Goal: Task Accomplishment & Management: Manage account settings

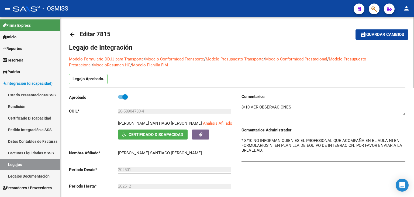
scroll to position [36, 0]
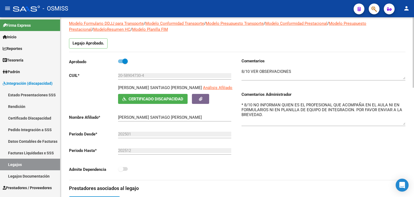
click at [391, 108] on textarea "* 8/10 NO INFORMAN QUIEN ES EL PROFESIONAL QUE ACOMPAÑA EN EL AULA NI EN FORMUL…" at bounding box center [324, 113] width 164 height 23
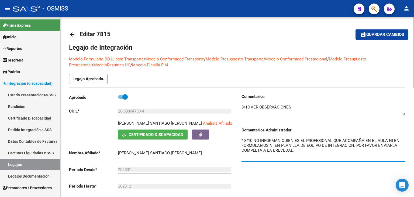
click at [414, 28] on div at bounding box center [413, 107] width 1 height 180
type textarea "* 8/10 NO INFORMAN QUIEN ES EL PROFESIONAL QUE ACOMPAÑA EN EL AULA NI EN FORMUL…"
click at [391, 33] on span "Guardar cambios" at bounding box center [386, 34] width 38 height 5
click at [392, 38] on button "save Guardar cambios" at bounding box center [382, 34] width 53 height 10
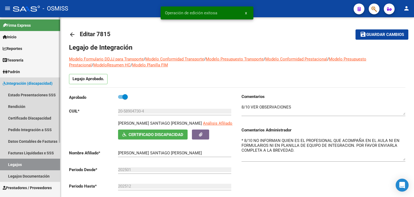
click at [49, 164] on link "Legajos" at bounding box center [30, 165] width 60 height 12
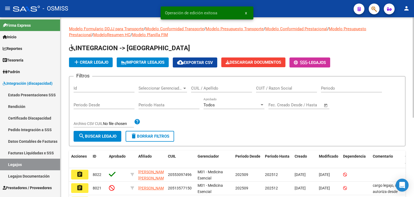
click at [208, 89] on input "CUIL / Apellido" at bounding box center [221, 88] width 61 height 5
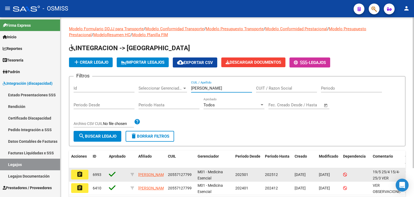
type input "[PERSON_NAME]"
click at [81, 173] on mat-icon "assignment" at bounding box center [80, 174] width 6 height 6
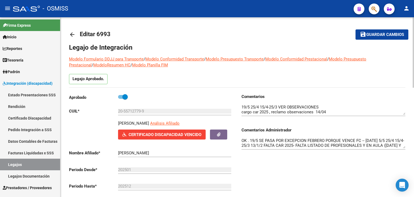
click at [363, 159] on div "Comentarios Comentarios Administrador OK . 19/5 SE PASA POR EXCEPCION FEBRERO P…" at bounding box center [321, 155] width 168 height 122
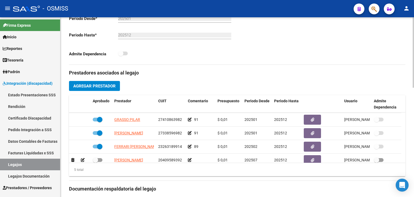
scroll to position [19, 0]
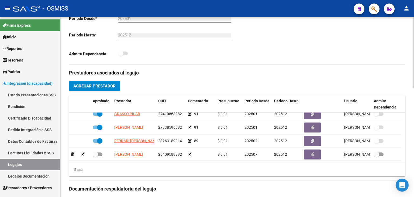
click at [369, 185] on h3 "Documentación respaldatoria del legajo" at bounding box center [237, 189] width 337 height 8
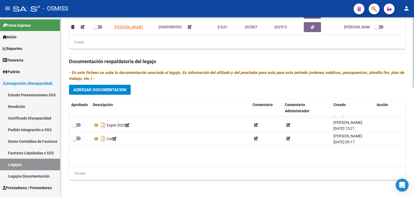
scroll to position [86, 0]
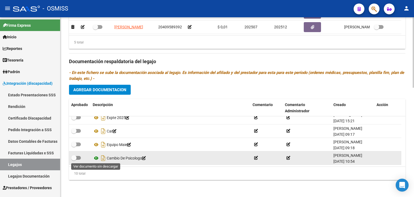
click at [95, 157] on icon at bounding box center [96, 158] width 7 height 6
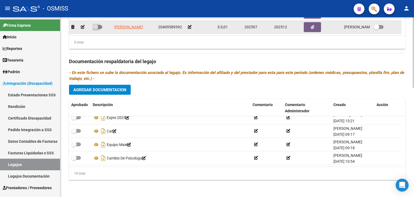
click at [100, 26] on span at bounding box center [98, 27] width 10 height 4
click at [95, 29] on input "checkbox" at bounding box center [95, 29] width 0 height 0
checkbox input "true"
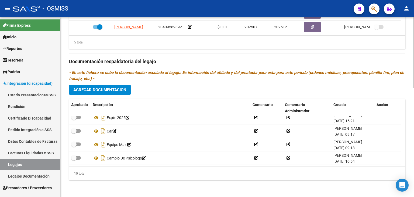
scroll to position [99, 0]
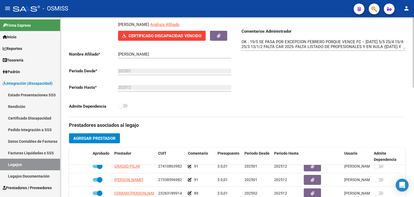
click at [414, 74] on div at bounding box center [413, 107] width 1 height 180
click at [410, 155] on div "arrow_back Editar 6993 save Guardar cambios Legajo de Integración Modelo Formul…" at bounding box center [237, 148] width 354 height 458
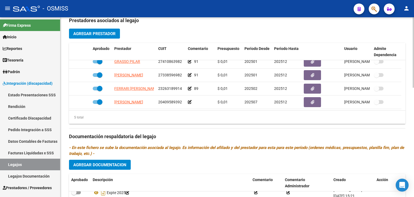
scroll to position [207, 0]
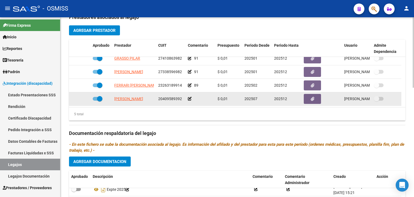
click at [190, 97] on icon at bounding box center [190, 99] width 4 height 4
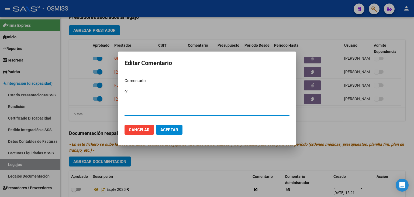
type textarea "91"
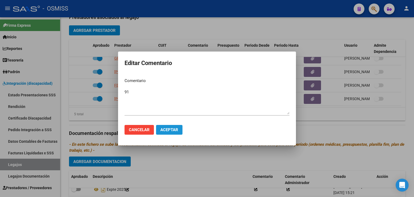
click at [176, 129] on span "Aceptar" at bounding box center [169, 129] width 18 height 5
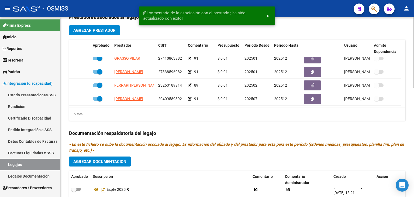
click at [174, 155] on div "Prestadores asociados al legajo Agregar Prestador Aprobado Prestador CUIT Comen…" at bounding box center [237, 132] width 337 height 247
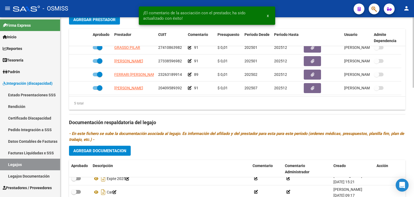
scroll to position [278, 0]
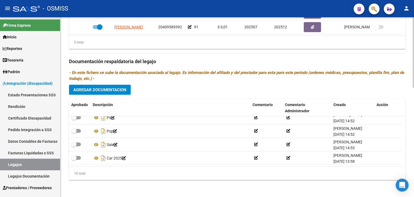
scroll to position [22, 0]
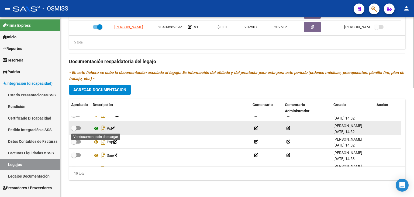
click at [96, 129] on icon at bounding box center [96, 128] width 7 height 6
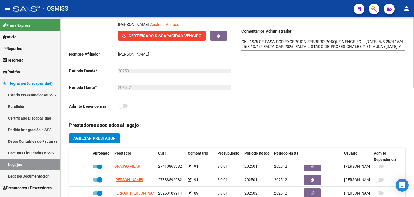
click at [414, 62] on div at bounding box center [413, 107] width 1 height 180
drag, startPoint x: 405, startPoint y: 48, endPoint x: 414, endPoint y: 83, distance: 36.6
click at [414, 83] on div "arrow_back Editar 6993 save Guardar cambios Legajo de Integración Modelo Formul…" at bounding box center [237, 148] width 355 height 458
click at [360, 127] on h3 "Prestadores asociados al legajo" at bounding box center [237, 125] width 337 height 8
click at [413, 52] on div at bounding box center [413, 107] width 1 height 180
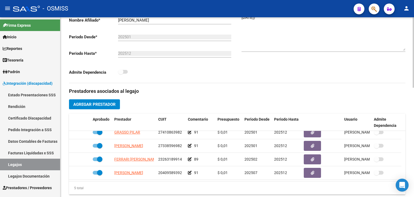
scroll to position [135, 0]
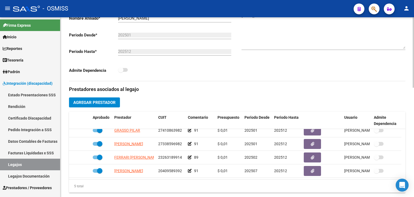
click at [414, 132] on div at bounding box center [413, 105] width 1 height 70
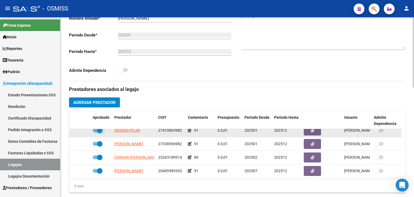
click at [96, 132] on label at bounding box center [98, 130] width 10 height 6
click at [95, 132] on input "checkbox" at bounding box center [95, 132] width 0 height 0
checkbox input "false"
click at [81, 131] on div at bounding box center [79, 130] width 17 height 6
click at [81, 131] on icon at bounding box center [83, 130] width 4 height 4
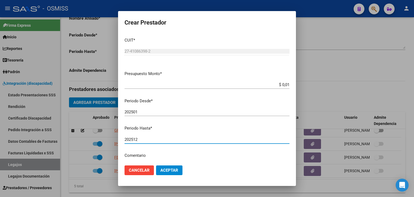
click at [166, 137] on input "202512" at bounding box center [207, 139] width 165 height 5
type input "202506"
click at [174, 170] on span "Aceptar" at bounding box center [169, 170] width 18 height 5
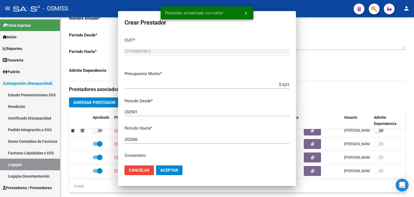
scroll to position [13, 0]
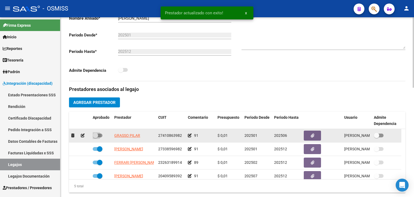
click at [100, 136] on span at bounding box center [98, 136] width 10 height 4
click at [95, 137] on input "checkbox" at bounding box center [95, 137] width 0 height 0
checkbox input "true"
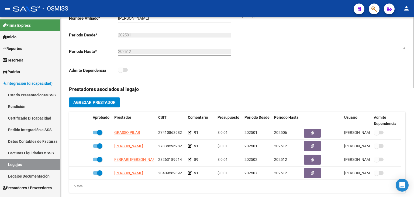
scroll to position [278, 0]
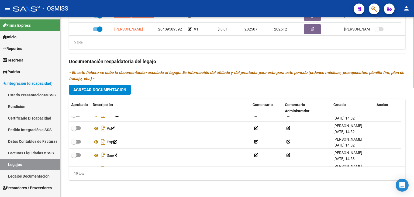
click at [413, 186] on div at bounding box center [413, 107] width 1 height 180
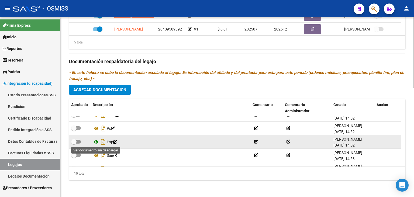
click at [95, 140] on icon at bounding box center [96, 142] width 7 height 6
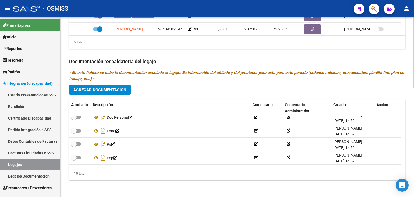
scroll to position [0, 0]
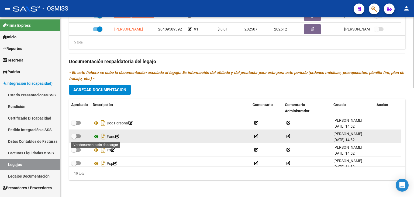
click at [95, 136] on icon at bounding box center [96, 136] width 7 height 6
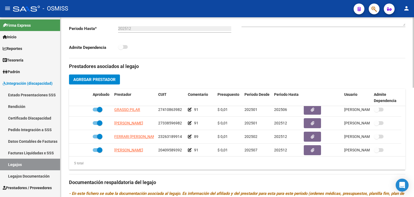
scroll to position [117, 0]
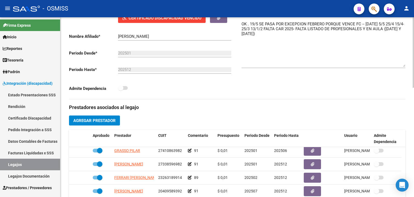
click at [315, 58] on textarea "OK . 19/5 SE PASA POR EXCEPCION FEBRERO PORQUE VENCE FC -- [DATE] 5/5 25/4 15/4…" at bounding box center [324, 44] width 164 height 46
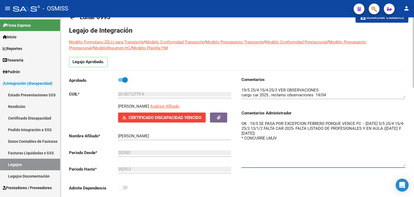
scroll to position [9, 0]
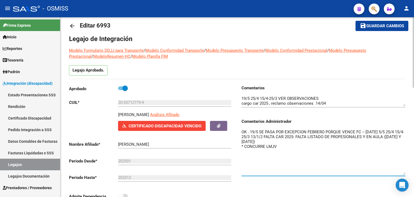
type textarea "OK . 19/5 SE PASA POR EXCEPCION FEBRERO PORQUE VENCE FC -- [DATE] 5/5 25/4 15/4…"
click at [378, 23] on button "save Guardar cambios" at bounding box center [382, 26] width 53 height 10
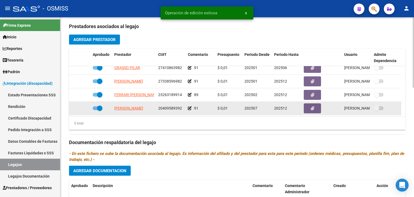
scroll to position [19, 0]
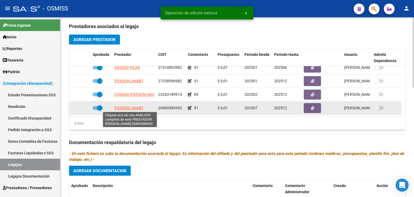
click at [132, 108] on span "[PERSON_NAME]" at bounding box center [128, 108] width 29 height 4
type textarea "20409589392"
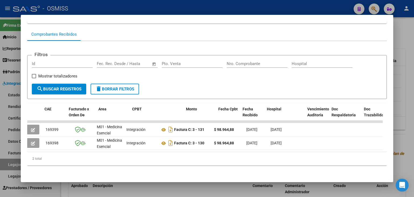
scroll to position [0, 0]
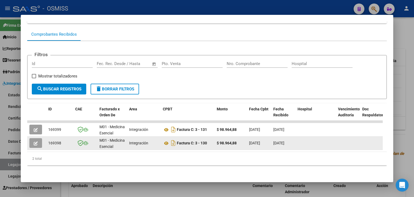
click at [35, 141] on icon "button" at bounding box center [36, 143] width 4 height 4
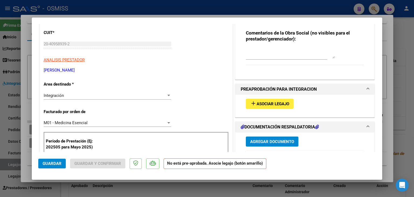
scroll to position [81, 0]
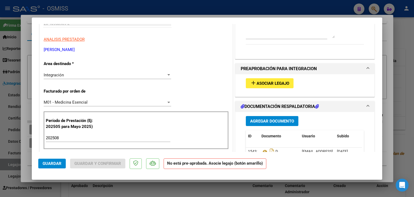
click at [279, 87] on button "add Asociar Legajo" at bounding box center [270, 83] width 48 height 10
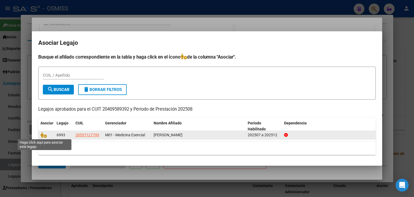
click at [47, 134] on span at bounding box center [44, 135] width 8 height 4
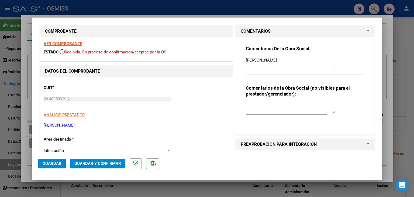
scroll to position [0, 0]
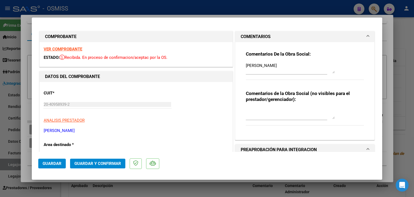
click at [246, 66] on textarea "[PERSON_NAME]" at bounding box center [290, 68] width 89 height 11
type textarea "OK [PERSON_NAME]"
click at [54, 163] on span "Guardar" at bounding box center [52, 163] width 19 height 5
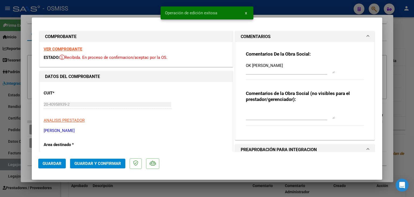
click at [25, 163] on div at bounding box center [207, 98] width 414 height 197
type input "$ 0,00"
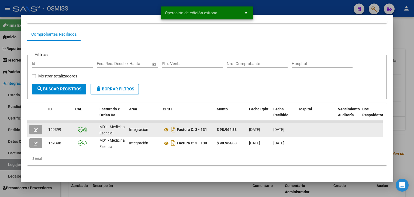
click at [36, 128] on icon "button" at bounding box center [36, 130] width 4 height 4
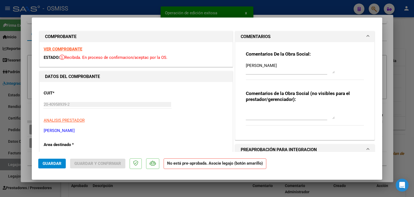
click at [246, 66] on textarea "[PERSON_NAME]" at bounding box center [290, 68] width 89 height 11
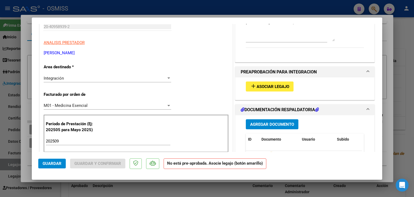
scroll to position [81, 0]
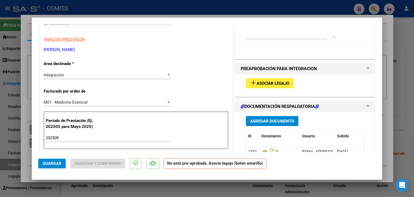
type textarea "OK [PERSON_NAME]"
click at [286, 81] on span "Asociar Legajo" at bounding box center [273, 83] width 33 height 5
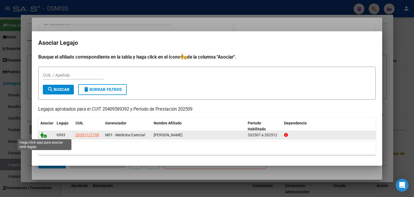
click at [43, 135] on icon at bounding box center [43, 135] width 6 height 6
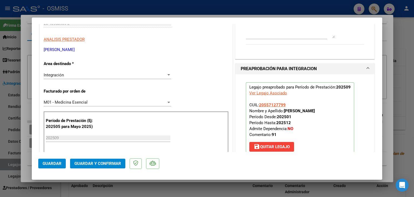
click at [58, 161] on span "Guardar" at bounding box center [52, 163] width 19 height 5
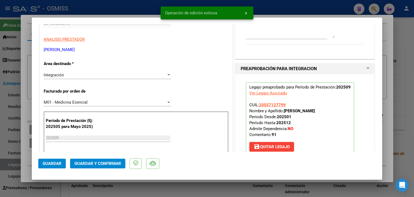
click at [26, 166] on div at bounding box center [207, 98] width 414 height 197
type input "$ 0,00"
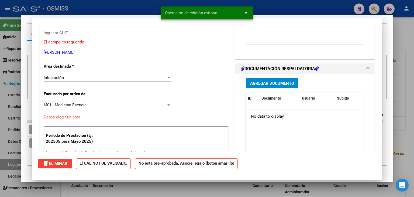
scroll to position [0, 0]
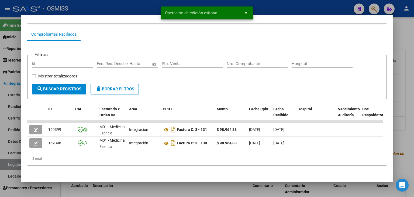
click at [68, 189] on div at bounding box center [207, 98] width 414 height 197
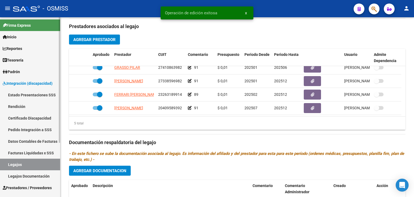
click at [19, 164] on link "Legajos" at bounding box center [30, 165] width 60 height 12
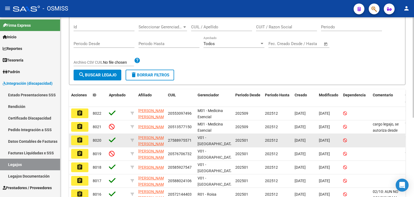
scroll to position [7, 0]
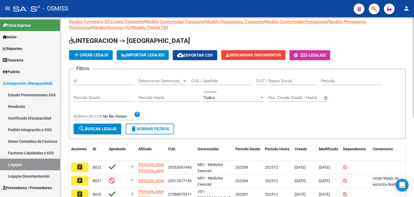
click at [209, 79] on input "CUIL / Apellido" at bounding box center [221, 80] width 61 height 5
type input "L"
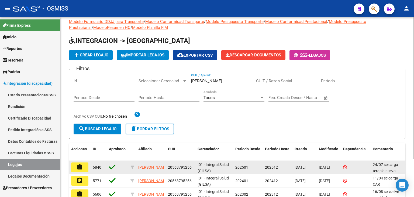
type input "[PERSON_NAME]"
click at [76, 169] on button "assignment" at bounding box center [79, 167] width 17 height 10
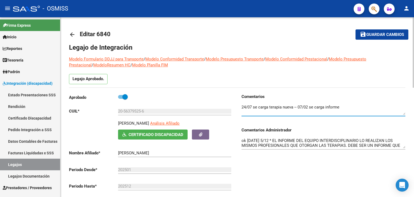
drag, startPoint x: 404, startPoint y: 115, endPoint x: 410, endPoint y: 121, distance: 8.6
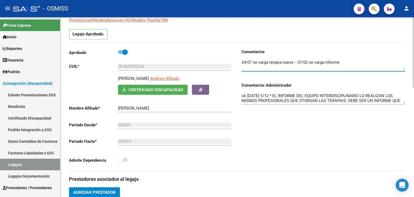
scroll to position [54, 0]
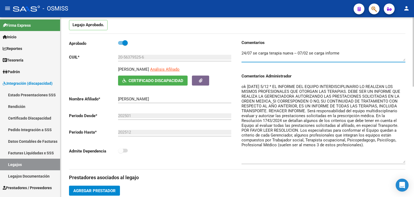
drag, startPoint x: 404, startPoint y: 93, endPoint x: 414, endPoint y: 158, distance: 65.6
click at [414, 159] on div "arrow_back Editar 6840 save Guardar cambios Legajo de Integración Modelo Formul…" at bounding box center [237, 196] width 355 height 466
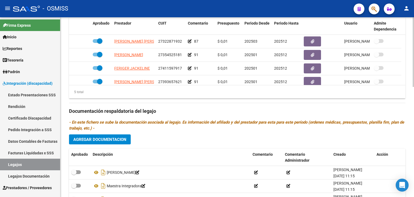
click at [414, 156] on div at bounding box center [413, 107] width 1 height 180
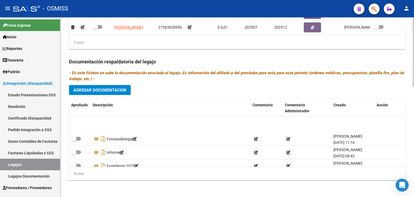
scroll to position [59, 0]
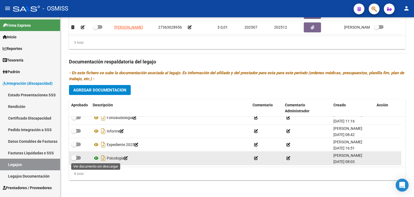
click at [95, 159] on icon at bounding box center [96, 158] width 7 height 6
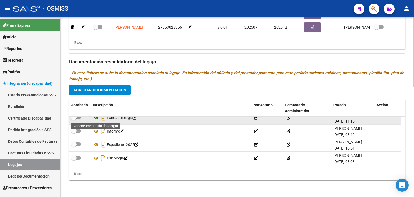
click at [96, 117] on icon at bounding box center [96, 117] width 7 height 6
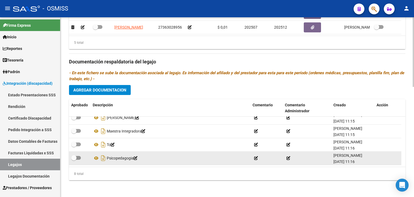
scroll to position [0, 0]
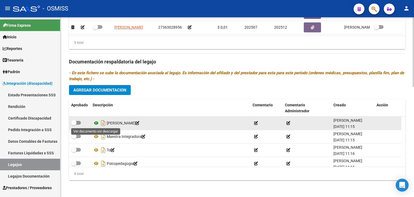
click at [94, 123] on icon at bounding box center [96, 123] width 7 height 6
click at [96, 123] on icon at bounding box center [96, 123] width 7 height 6
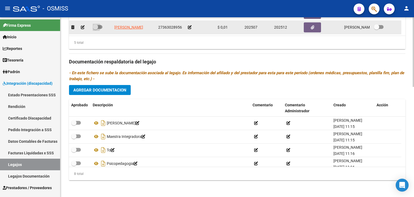
click at [99, 26] on span at bounding box center [98, 27] width 10 height 4
click at [95, 29] on input "checkbox" at bounding box center [95, 29] width 0 height 0
checkbox input "true"
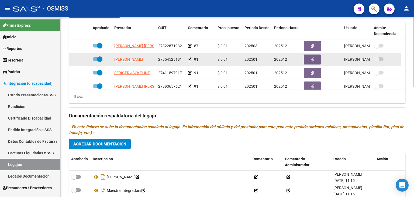
click at [189, 58] on icon at bounding box center [190, 59] width 4 height 4
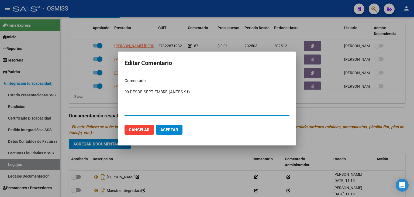
drag, startPoint x: 192, startPoint y: 93, endPoint x: 118, endPoint y: 96, distance: 74.5
click at [118, 96] on mat-dialog-content "Comentario 90 DESDE SEPTIEMBRE (ANTES 91) Ingresar el comentario" at bounding box center [207, 97] width 178 height 47
type textarea "90 DESDE SEPTIEMBRE (ANTES 91)"
click at [170, 130] on span "Aceptar" at bounding box center [169, 129] width 18 height 5
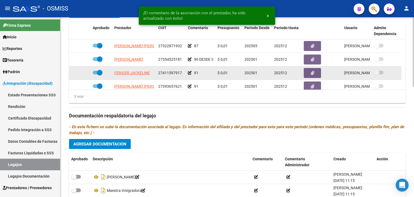
click at [189, 72] on icon at bounding box center [190, 73] width 4 height 4
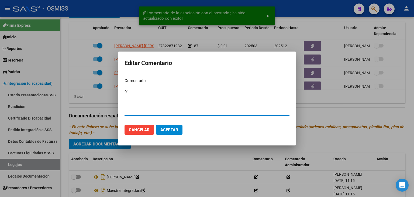
drag, startPoint x: 127, startPoint y: 94, endPoint x: 124, endPoint y: 94, distance: 3.3
click at [123, 94] on mat-dialog-content "Comentario 91 Ingresar el comentario" at bounding box center [207, 97] width 178 height 47
paste textarea "0 DESDE SEPTIEMBRE (ANTES 91)"
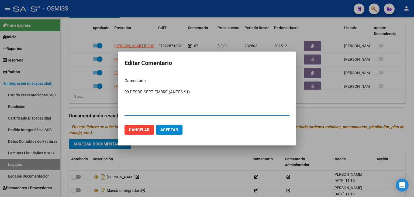
type textarea "90 DESDE SEPTIEMBRE (ANTES 91)"
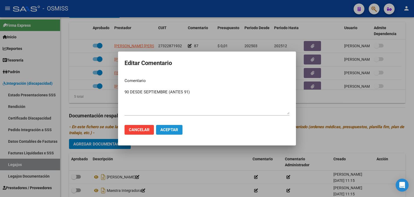
click at [180, 132] on button "Aceptar" at bounding box center [169, 130] width 26 height 10
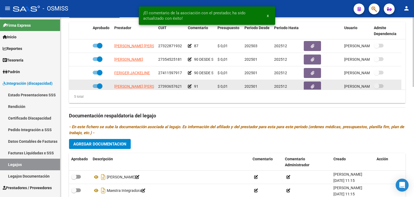
click at [191, 86] on icon at bounding box center [190, 86] width 4 height 4
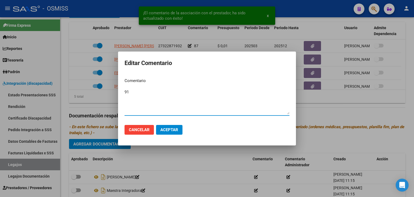
drag, startPoint x: 134, startPoint y: 95, endPoint x: 125, endPoint y: 95, distance: 9.4
click at [125, 95] on textarea "91" at bounding box center [207, 101] width 165 height 25
paste textarea "0 DESDE SEPTIEMBRE (ANTES 91)"
type textarea "90 DESDE SEPTIEMBRE (ANTES 91)"
click at [174, 128] on span "Aceptar" at bounding box center [169, 129] width 18 height 5
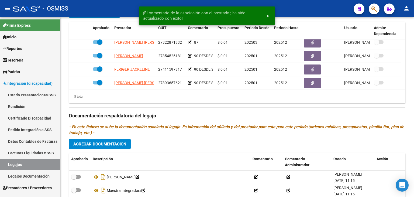
scroll to position [19, 0]
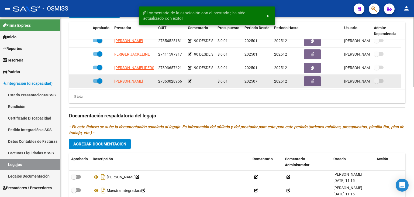
click at [189, 80] on icon at bounding box center [190, 81] width 4 height 4
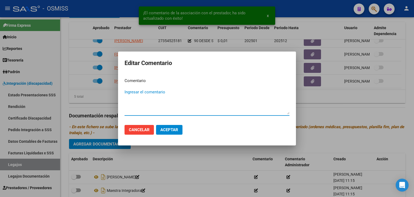
paste textarea "90 DESDE SEPTIEMBRE (ANTES 91)"
type textarea "90 DESDE SEPTIEMBRE (ANTES 91)"
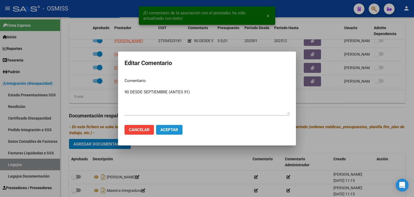
click at [173, 128] on span "Aceptar" at bounding box center [169, 129] width 18 height 5
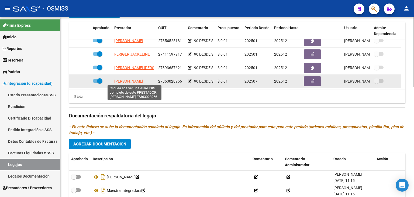
click at [130, 81] on span "[PERSON_NAME]" at bounding box center [128, 81] width 29 height 4
type textarea "27363028956"
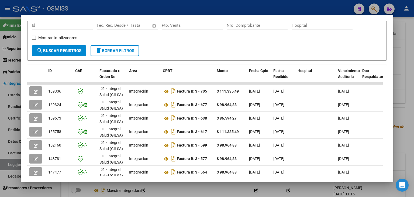
scroll to position [81, 0]
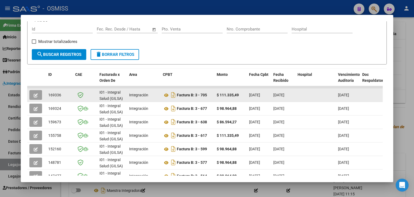
click at [31, 96] on button "button" at bounding box center [35, 95] width 13 height 10
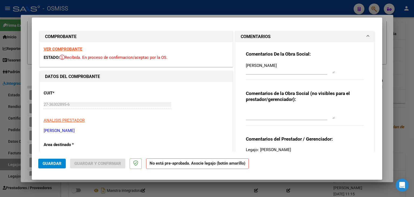
click at [242, 66] on div "Comentarios De la Obra Social: [PERSON_NAME] Comentarios de la Obra Social (no …" at bounding box center [305, 107] width 126 height 131
click at [246, 65] on textarea "[PERSON_NAME]" at bounding box center [290, 68] width 89 height 11
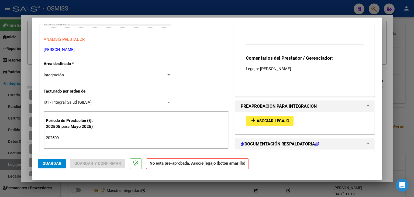
type textarea "OK [PERSON_NAME]"
click at [270, 120] on span "Asociar Legajo" at bounding box center [273, 120] width 33 height 5
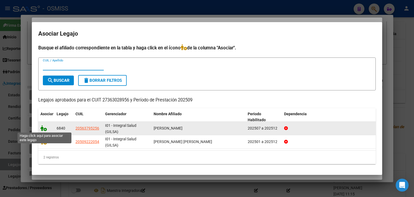
click at [44, 129] on icon at bounding box center [43, 128] width 6 height 6
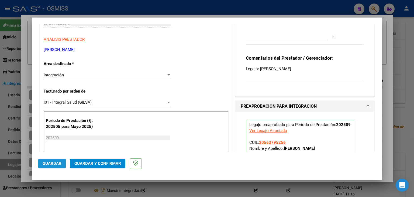
click at [53, 165] on span "Guardar" at bounding box center [52, 163] width 19 height 5
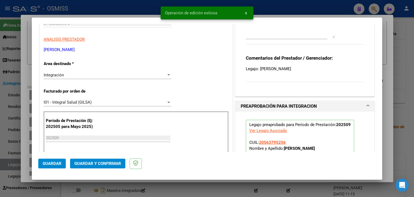
click at [26, 82] on div at bounding box center [207, 98] width 414 height 197
type input "$ 0,00"
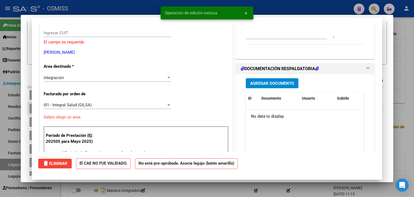
scroll to position [0, 0]
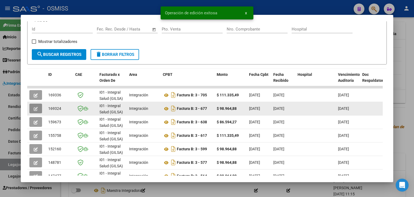
click at [36, 111] on button "button" at bounding box center [35, 109] width 13 height 10
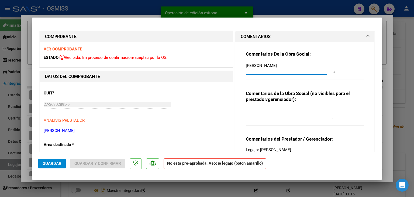
click at [246, 66] on textarea "[PERSON_NAME]" at bounding box center [290, 68] width 89 height 11
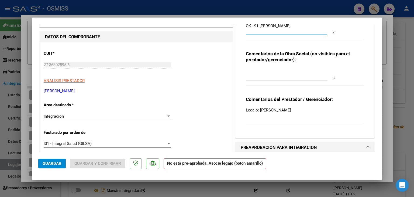
scroll to position [81, 0]
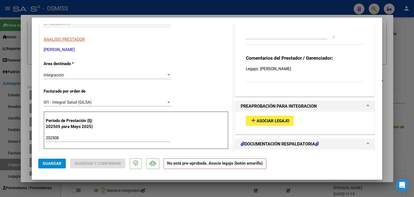
type textarea "OK - 91 [PERSON_NAME]"
click at [266, 119] on span "Asociar Legajo" at bounding box center [273, 120] width 33 height 5
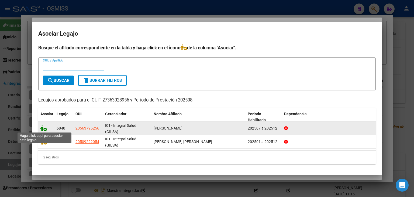
click at [42, 129] on icon at bounding box center [43, 128] width 6 height 6
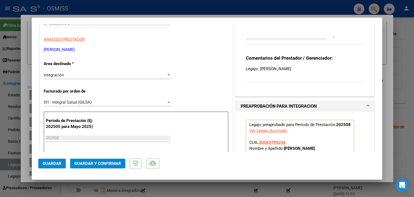
click at [56, 162] on span "Guardar" at bounding box center [52, 163] width 19 height 5
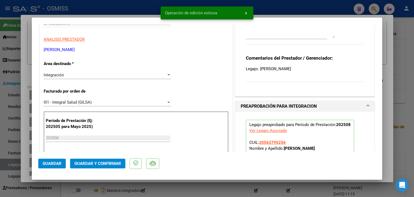
click at [26, 161] on div at bounding box center [207, 98] width 414 height 197
type input "$ 0,00"
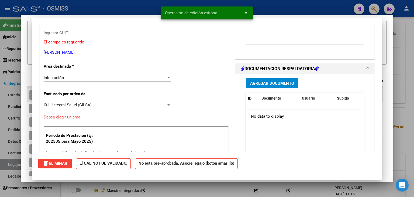
scroll to position [0, 0]
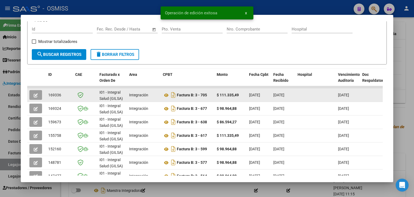
click at [37, 93] on span "button" at bounding box center [36, 95] width 4 height 5
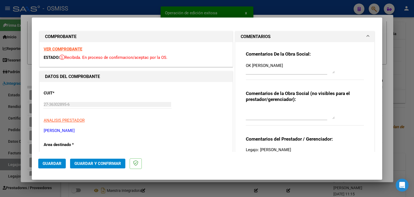
click at [249, 65] on textarea "OK [PERSON_NAME]" at bounding box center [290, 68] width 89 height 11
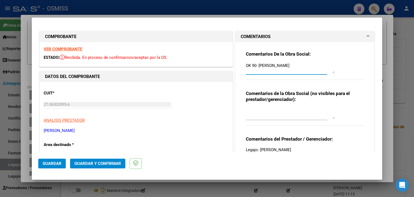
type textarea "OK 90- [PERSON_NAME]"
click at [54, 162] on span "Guardar" at bounding box center [52, 163] width 19 height 5
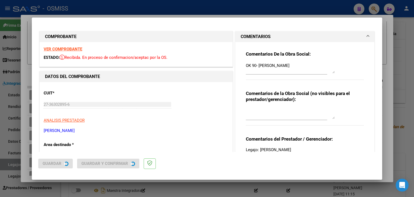
click at [64, 186] on div at bounding box center [207, 98] width 414 height 197
type input "$ 0,00"
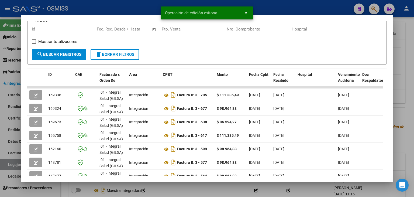
click at [64, 186] on div at bounding box center [207, 98] width 414 height 197
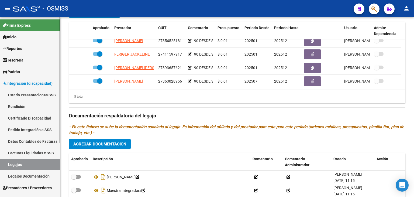
click at [23, 166] on link "Legajos" at bounding box center [30, 165] width 60 height 12
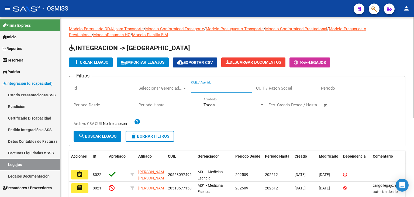
click at [208, 88] on input "CUIL / Apellido" at bounding box center [221, 88] width 61 height 5
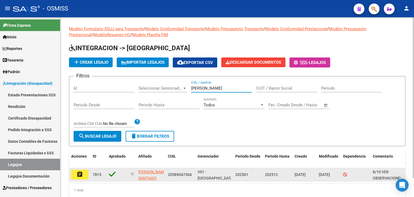
type input "[PERSON_NAME]"
click at [80, 170] on button "assignment" at bounding box center [79, 175] width 17 height 10
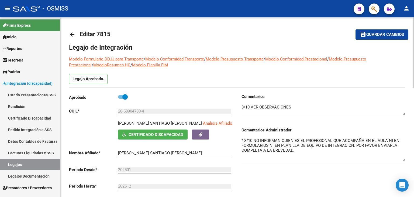
drag, startPoint x: 404, startPoint y: 146, endPoint x: 414, endPoint y: 159, distance: 16.1
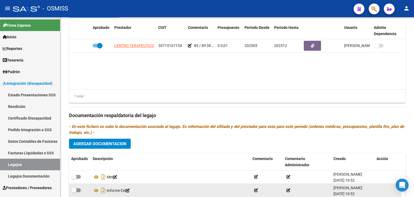
scroll to position [197, 0]
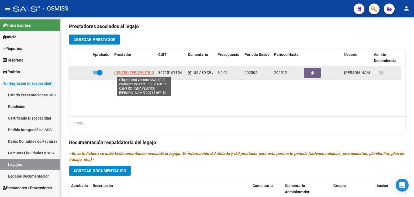
click at [133, 74] on span "CENTRO TERAPEUTICO [PERSON_NAME]" at bounding box center [149, 72] width 70 height 4
type textarea "30715167154"
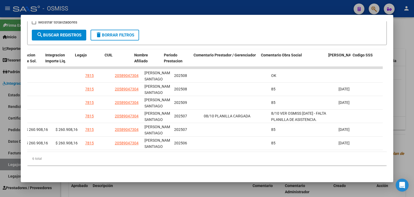
scroll to position [0, 809]
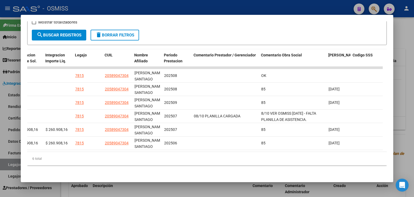
click at [210, 188] on div at bounding box center [207, 98] width 414 height 197
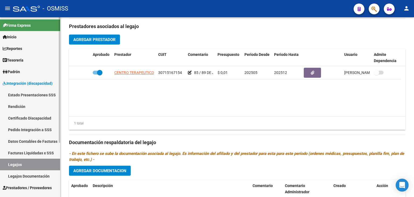
drag, startPoint x: 29, startPoint y: 166, endPoint x: 40, endPoint y: 155, distance: 15.5
click at [29, 166] on link "Legajos" at bounding box center [30, 165] width 60 height 12
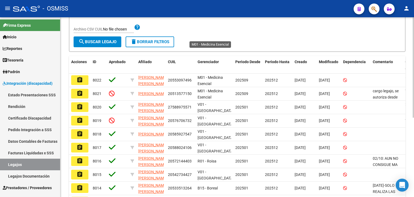
scroll to position [61, 0]
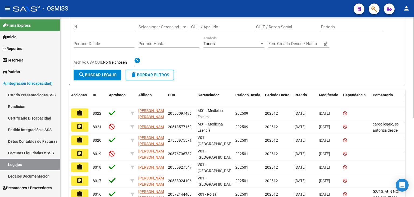
click at [223, 27] on input "CUIL / Apellido" at bounding box center [221, 27] width 61 height 5
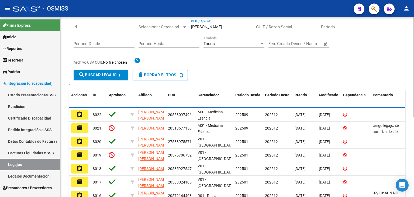
scroll to position [34, 0]
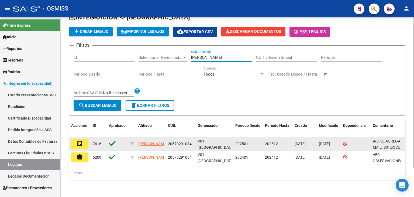
type input "[PERSON_NAME]"
click at [77, 140] on mat-icon "assignment" at bounding box center [80, 143] width 6 height 6
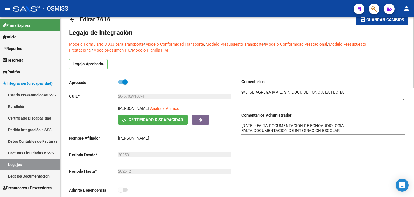
scroll to position [27, 0]
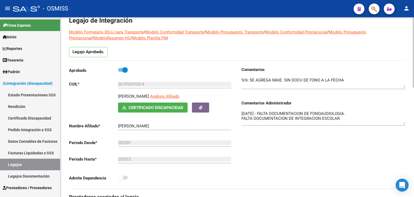
drag, startPoint x: 404, startPoint y: 119, endPoint x: 408, endPoint y: 123, distance: 5.4
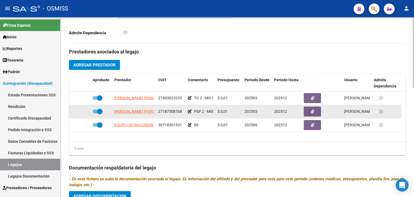
scroll to position [170, 0]
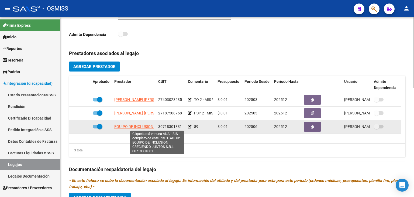
click at [135, 125] on span "EQUIPO DE INCLUSION CRECIENDO JUNTOS S.R.L." at bounding box center [157, 126] width 86 height 4
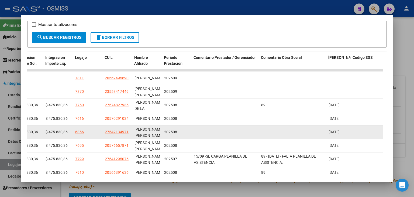
scroll to position [97, 0]
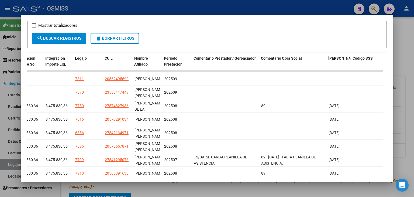
click at [185, 191] on div at bounding box center [207, 98] width 414 height 197
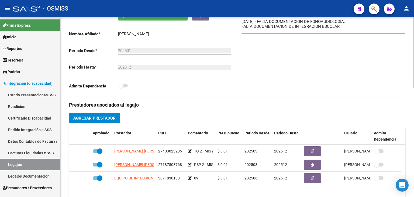
scroll to position [117, 0]
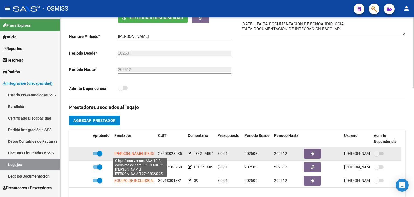
click at [148, 152] on span "[PERSON_NAME] [PERSON_NAME]" at bounding box center [143, 153] width 59 height 4
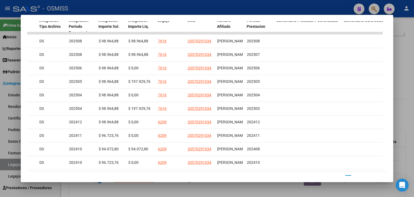
scroll to position [0, 728]
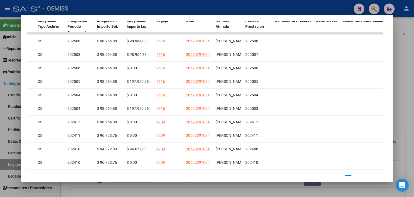
click at [234, 188] on div at bounding box center [207, 98] width 414 height 197
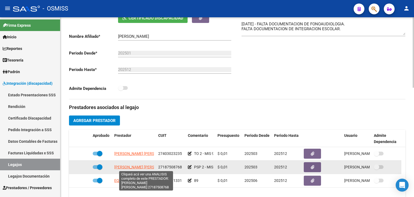
click at [123, 167] on span "[PERSON_NAME] [PERSON_NAME]" at bounding box center [143, 167] width 59 height 4
type textarea "27187508768"
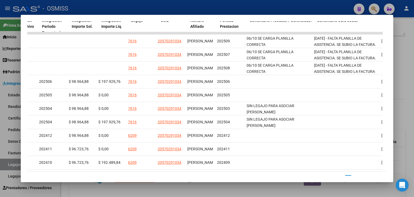
scroll to position [0, 761]
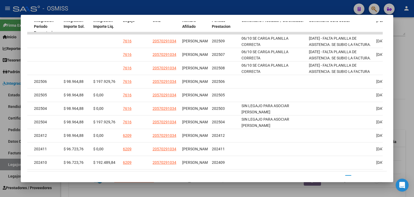
click at [262, 194] on div at bounding box center [207, 98] width 414 height 197
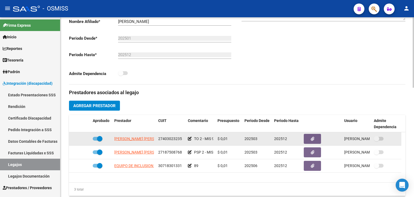
scroll to position [197, 0]
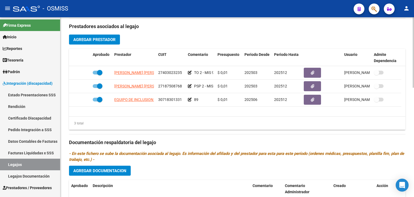
drag, startPoint x: 24, startPoint y: 162, endPoint x: 62, endPoint y: 136, distance: 46.5
click at [24, 162] on link "Legajos" at bounding box center [30, 165] width 60 height 12
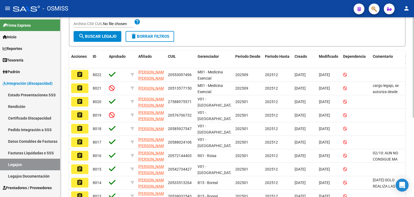
scroll to position [34, 0]
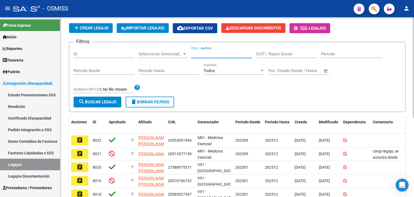
click at [216, 53] on input "CUIL / Apellido" at bounding box center [221, 54] width 61 height 5
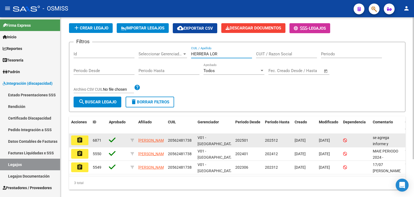
type input "HERRERA LOR"
click at [82, 139] on mat-icon "assignment" at bounding box center [80, 140] width 6 height 6
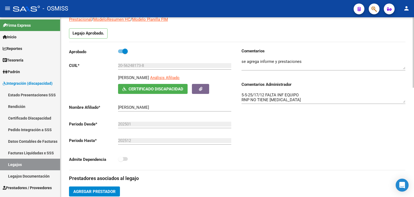
scroll to position [54, 0]
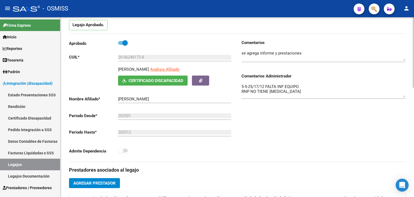
drag, startPoint x: 404, startPoint y: 93, endPoint x: 414, endPoint y: 96, distance: 10.0
click at [414, 96] on div "arrow_back Editar 6871 save Guardar cambios Legajo de Integración Modelo Formul…" at bounding box center [237, 192] width 355 height 458
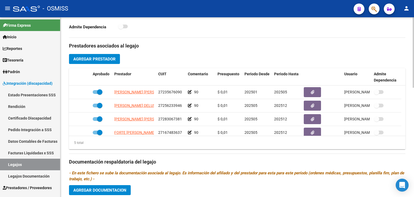
scroll to position [189, 0]
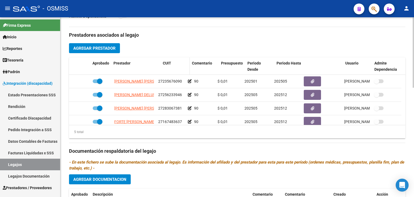
drag, startPoint x: 155, startPoint y: 71, endPoint x: 162, endPoint y: 70, distance: 7.3
click at [162, 70] on div "Aprobado Prestador CUIT Comentario Presupuesto Periodo Desde Periodo Hasta Usua…" at bounding box center [235, 66] width 333 height 18
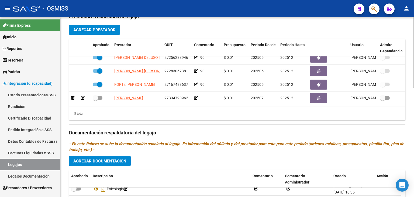
scroll to position [204, 0]
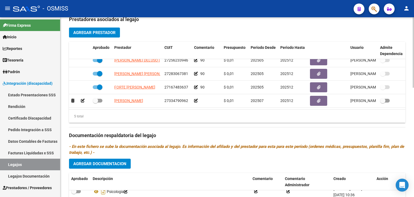
click at [414, 118] on div at bounding box center [413, 132] width 1 height 70
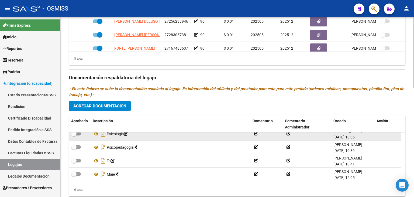
scroll to position [278, 0]
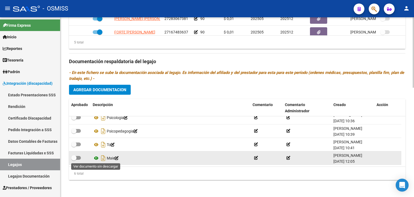
click at [95, 157] on icon at bounding box center [96, 158] width 7 height 6
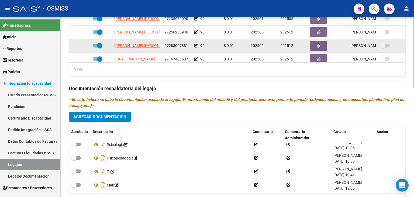
scroll to position [23, 0]
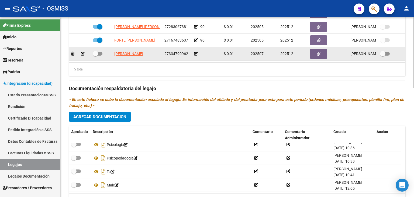
click at [172, 52] on span "27334790962" at bounding box center [177, 54] width 24 height 4
copy span "27334790962"
click at [96, 51] on span at bounding box center [95, 53] width 5 height 5
click at [95, 56] on input "checkbox" at bounding box center [95, 56] width 0 height 0
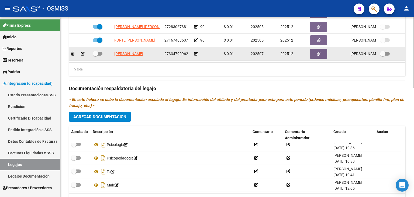
checkbox input "true"
click at [195, 52] on icon at bounding box center [196, 54] width 4 height 4
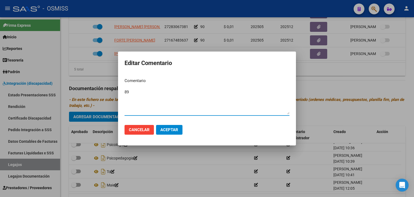
type textarea "89"
click at [173, 125] on button "Aceptar" at bounding box center [169, 130] width 26 height 10
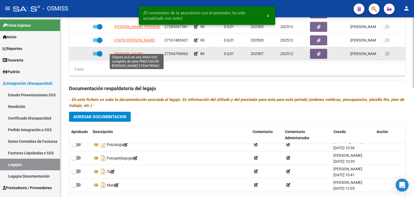
click at [134, 52] on span "[PERSON_NAME]" at bounding box center [128, 54] width 29 height 4
type textarea "27334790962"
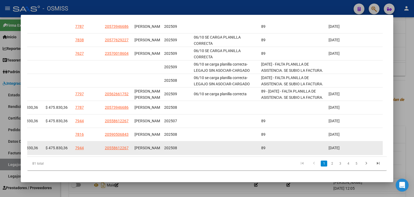
scroll to position [158, 0]
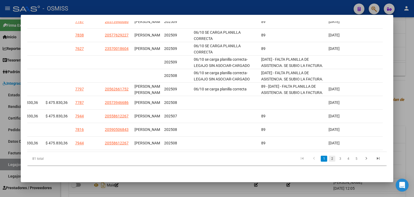
click at [330, 159] on link "2" at bounding box center [332, 159] width 6 height 6
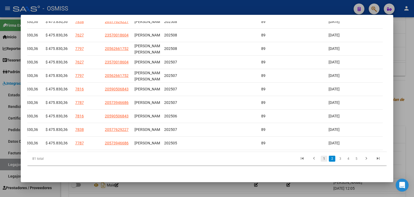
click at [323, 159] on link "1" at bounding box center [324, 159] width 6 height 6
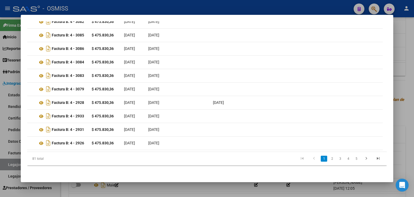
scroll to position [0, 0]
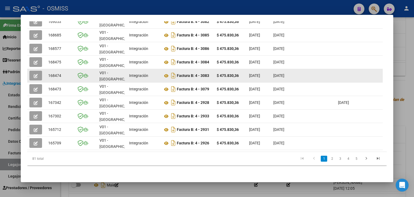
click at [39, 71] on button "button" at bounding box center [35, 76] width 13 height 10
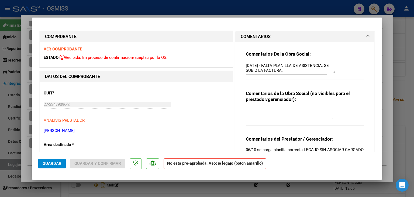
click at [78, 49] on strong "VER COMPROBANTE" at bounding box center [63, 49] width 39 height 5
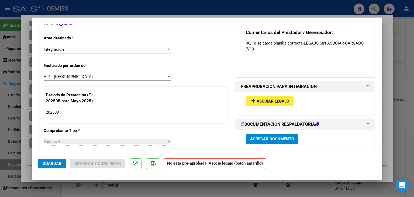
scroll to position [108, 0]
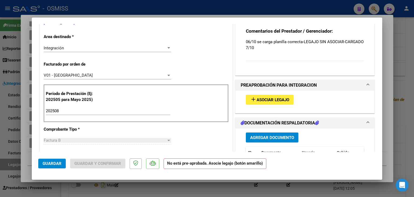
click at [274, 102] on button "add Asociar Legajo" at bounding box center [270, 100] width 48 height 10
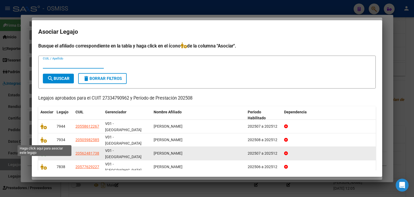
click at [42, 150] on icon at bounding box center [43, 153] width 6 height 6
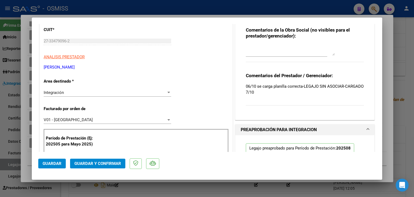
scroll to position [27, 0]
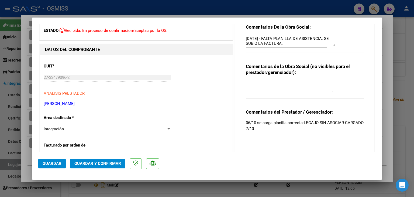
click at [246, 39] on textarea "[DATE] - FALTA PLANILLA DE ASISTENCIA. SE SUBIO LA FACTURA. [PERSON_NAME]" at bounding box center [290, 41] width 89 height 11
type textarea "OK [DATE] - FALTA PLANILLA DE ASISTENCIA. SE SUBIO LA FACTURA. [PERSON_NAME]"
click at [49, 161] on span "Guardar" at bounding box center [52, 163] width 19 height 5
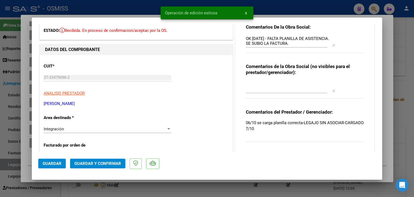
click at [27, 163] on div at bounding box center [207, 98] width 414 height 197
type input "$ 0,00"
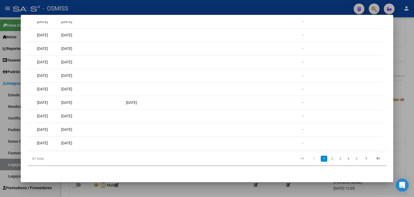
scroll to position [0, 0]
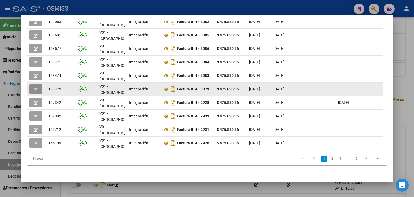
click at [38, 84] on button "button" at bounding box center [35, 89] width 13 height 10
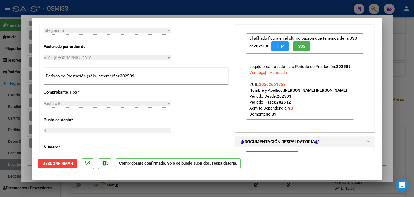
scroll to position [135, 0]
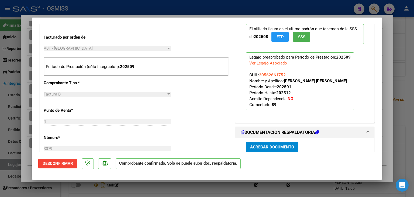
click at [82, 187] on div at bounding box center [207, 98] width 414 height 197
type input "$ 0,00"
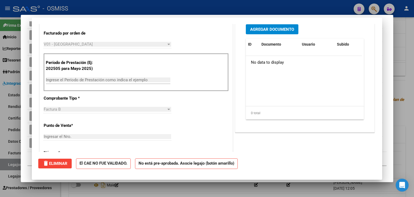
scroll to position [0, 0]
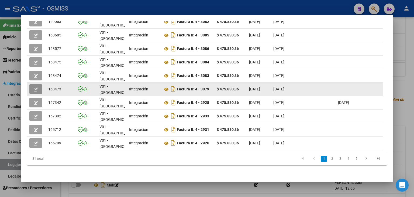
click at [36, 87] on icon "button" at bounding box center [36, 89] width 4 height 4
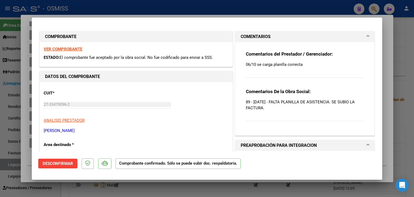
click at [27, 136] on div at bounding box center [207, 98] width 414 height 197
type input "$ 0,00"
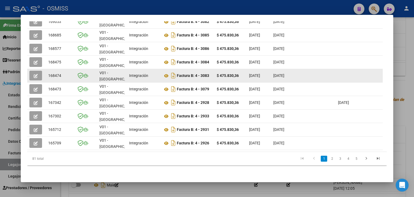
click at [39, 73] on button "button" at bounding box center [35, 76] width 13 height 10
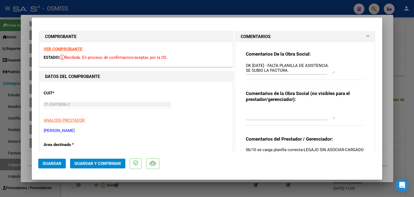
click at [25, 80] on div at bounding box center [207, 98] width 414 height 197
type input "$ 0,00"
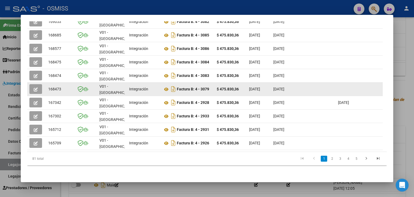
click at [33, 86] on button "button" at bounding box center [35, 89] width 13 height 10
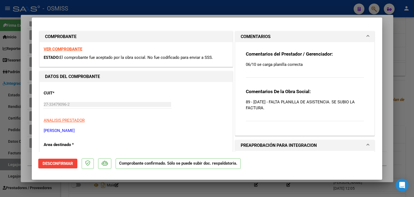
click at [24, 87] on div at bounding box center [207, 98] width 414 height 197
type input "$ 0,00"
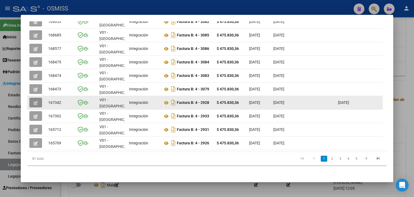
click at [34, 101] on icon "button" at bounding box center [36, 103] width 4 height 4
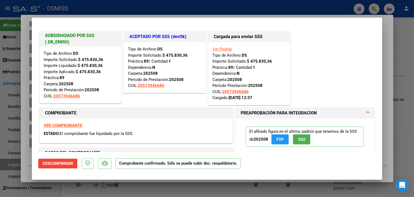
click at [27, 100] on div at bounding box center [207, 98] width 414 height 197
type input "$ 0,00"
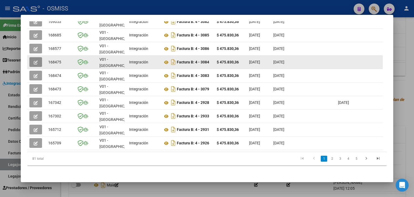
click at [39, 57] on button "button" at bounding box center [35, 62] width 13 height 10
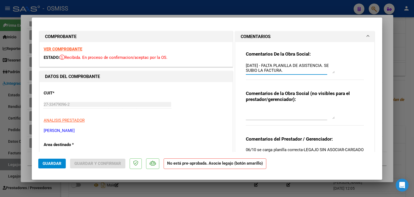
click at [246, 66] on textarea "[DATE] - FALTA PLANILLA DE ASISTENCIA. SE SUBIO LA FACTURA. [PERSON_NAME]" at bounding box center [290, 68] width 89 height 11
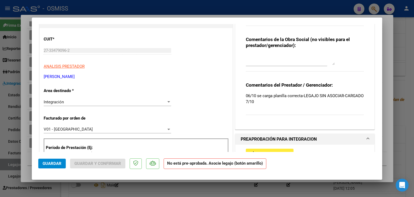
scroll to position [81, 0]
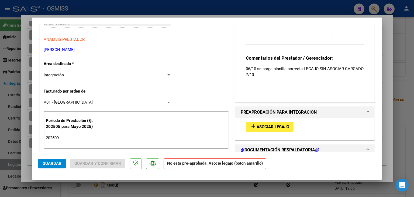
type textarea "OK [DATE] - FALTA PLANILLA DE ASISTENCIA. SE SUBIO LA FACTURA. [PERSON_NAME]"
click at [272, 127] on span "Asociar Legajo" at bounding box center [273, 126] width 33 height 5
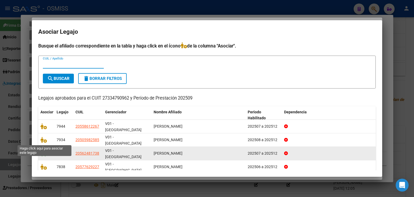
click at [44, 150] on icon at bounding box center [43, 153] width 6 height 6
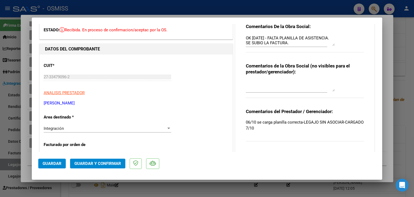
scroll to position [0, 0]
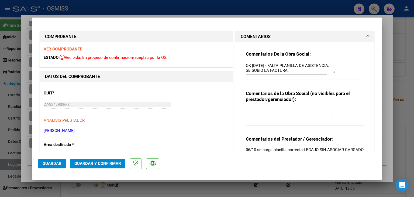
click at [77, 50] on strong "VER COMPROBANTE" at bounding box center [63, 49] width 39 height 5
click at [49, 161] on span "Guardar" at bounding box center [52, 163] width 19 height 5
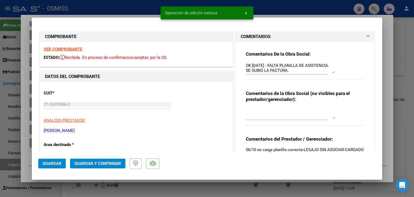
click at [63, 186] on div at bounding box center [207, 98] width 414 height 197
type input "$ 0,00"
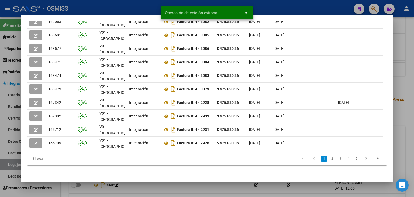
click at [63, 186] on div at bounding box center [207, 98] width 414 height 197
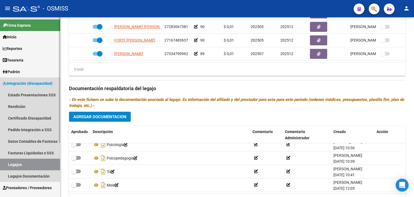
drag, startPoint x: 17, startPoint y: 165, endPoint x: 24, endPoint y: 157, distance: 10.6
click at [18, 165] on link "Legajos" at bounding box center [30, 165] width 60 height 12
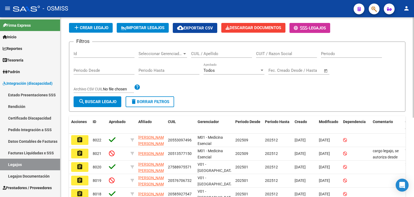
scroll to position [34, 0]
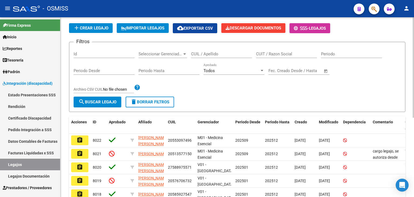
click at [200, 55] on input "CUIL / Apellido" at bounding box center [221, 54] width 61 height 5
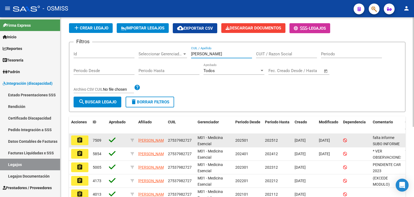
type input "[PERSON_NAME]"
click at [74, 139] on button "assignment" at bounding box center [79, 140] width 17 height 10
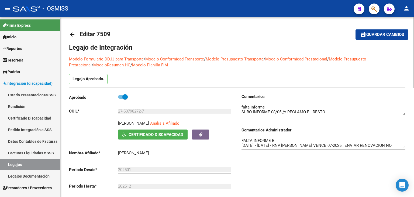
drag, startPoint x: 401, startPoint y: 114, endPoint x: 413, endPoint y: 121, distance: 14.8
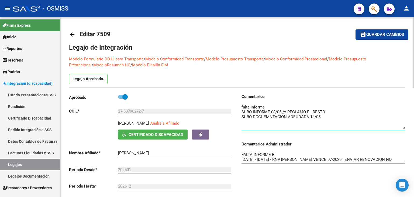
drag, startPoint x: 404, startPoint y: 114, endPoint x: 413, endPoint y: 128, distance: 16.8
click at [390, 120] on textarea at bounding box center [324, 116] width 164 height 25
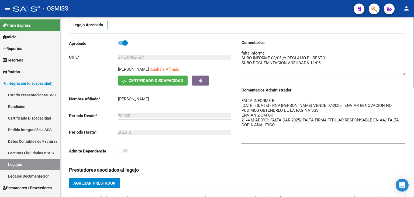
drag, startPoint x: 402, startPoint y: 106, endPoint x: 414, endPoint y: 141, distance: 36.3
click at [414, 141] on div "arrow_back Editar 7509 save Guardar cambios Legajo de Integración Modelo Formul…" at bounding box center [237, 192] width 355 height 458
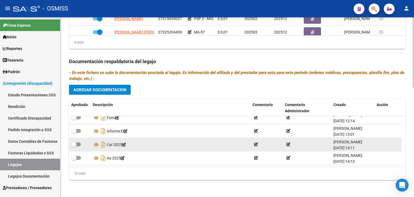
scroll to position [32, 0]
click at [95, 146] on icon at bounding box center [96, 144] width 7 height 6
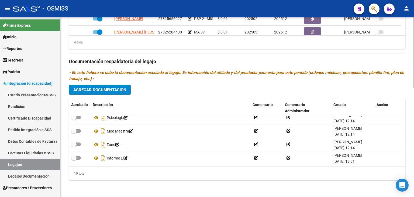
click at [107, 88] on span "Agregar Documentacion" at bounding box center [99, 89] width 53 height 5
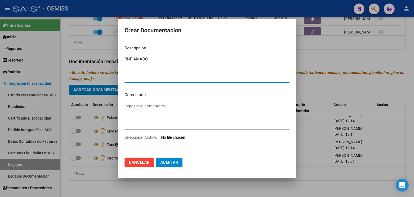
type textarea "RNP AMADO"
click at [173, 139] on input "Seleccionar Archivo" at bounding box center [196, 137] width 71 height 5
type input "C:\fakepath\Superintendencia de Servicios de Salud.pdf"
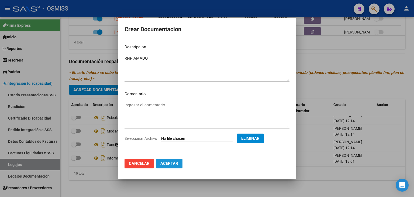
click at [171, 165] on span "Aceptar" at bounding box center [169, 163] width 18 height 5
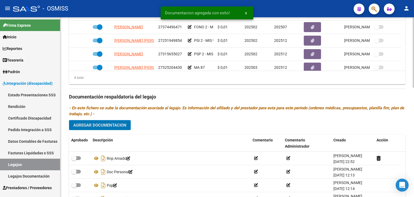
scroll to position [197, 0]
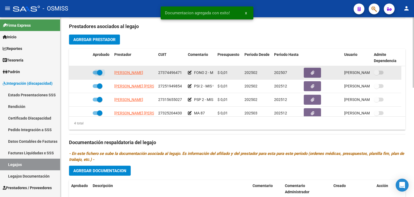
click at [93, 71] on span at bounding box center [98, 73] width 10 height 4
click at [95, 74] on input "checkbox" at bounding box center [95, 74] width 0 height 0
checkbox input "false"
click at [82, 72] on icon at bounding box center [83, 73] width 4 height 4
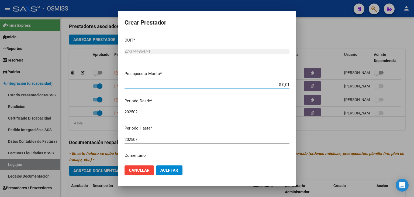
click at [177, 138] on input "202507" at bounding box center [207, 139] width 165 height 5
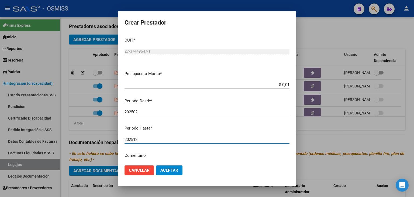
type input "202512"
click at [171, 171] on span "Aceptar" at bounding box center [169, 170] width 18 height 5
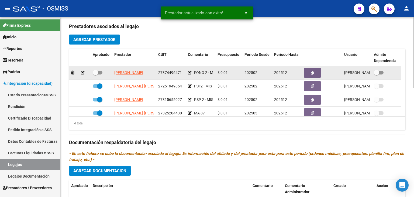
click at [99, 71] on span at bounding box center [98, 73] width 10 height 4
click at [95, 74] on input "checkbox" at bounding box center [95, 74] width 0 height 0
checkbox input "true"
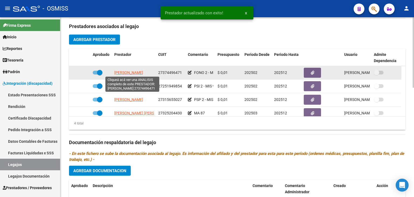
click at [128, 72] on span "[PERSON_NAME]" at bounding box center [128, 72] width 29 height 4
type textarea "27374496471"
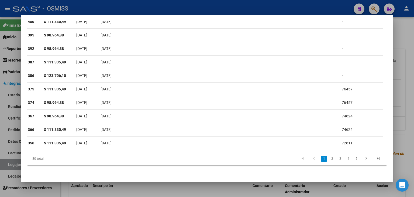
scroll to position [0, 0]
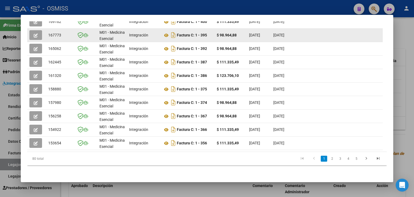
click at [35, 33] on icon "button" at bounding box center [36, 35] width 4 height 4
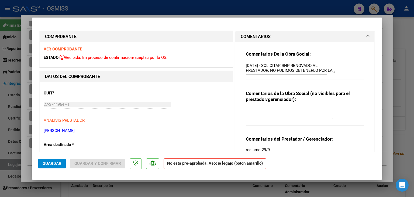
click at [246, 65] on textarea "[DATE] - SOLICITAR RNP RENOVADO AL PRESTADOR, NO PUDIMOS OBTENERLO POR LA PAGIN…" at bounding box center [290, 68] width 89 height 11
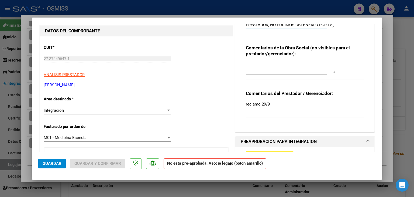
scroll to position [54, 0]
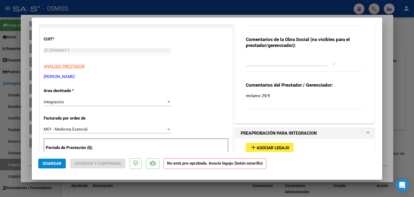
click at [283, 147] on span "Asociar Legajo" at bounding box center [273, 147] width 33 height 5
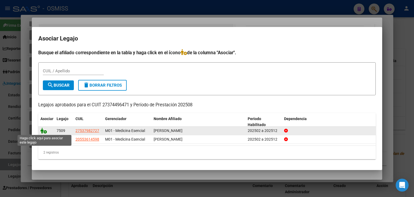
click at [45, 130] on icon at bounding box center [43, 131] width 6 height 6
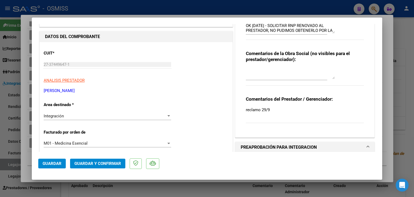
scroll to position [27, 0]
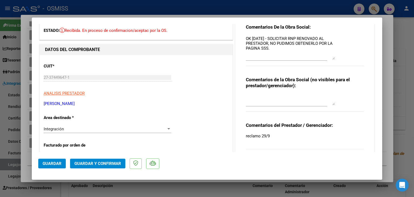
drag, startPoint x: 331, startPoint y: 46, endPoint x: 333, endPoint y: 63, distance: 17.7
click at [341, 60] on div "Comentarios De la Obra Social: OK [DATE] - SOLICITAR RNP RENOVADO AL PRESTADOR,…" at bounding box center [305, 48] width 118 height 48
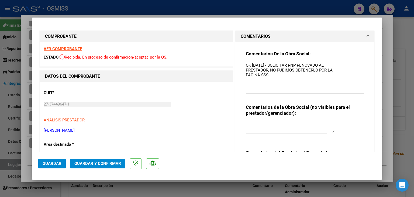
scroll to position [0, 0]
click at [66, 48] on strong "VER COMPROBANTE" at bounding box center [63, 49] width 39 height 5
click at [250, 64] on textarea "OK [DATE] - SOLICITAR RNP RENOVADO AL PRESTADOR, NO PUDIMOS OBTENERLO POR LA PA…" at bounding box center [290, 75] width 89 height 25
type textarea "OK 8/10 SE PUDO DESCARGAR DE LA PAGINA - [DATE] - SOLICITAR RNP RENOVADO AL PRE…"
drag, startPoint x: 335, startPoint y: 65, endPoint x: 254, endPoint y: 65, distance: 81.5
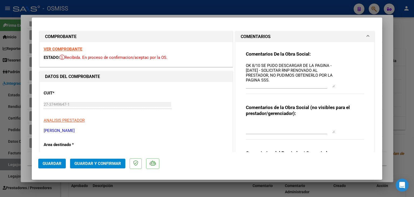
click at [248, 64] on div "Comentarios De la Obra Social: OK 8/10 SE PUDO DESCARGAR DE LA PAGINA - [DATE] …" at bounding box center [305, 75] width 118 height 49
drag, startPoint x: 331, startPoint y: 65, endPoint x: 250, endPoint y: 65, distance: 81.2
click at [250, 65] on textarea "OK 8/10 SE PUDO DESCARGAR DE LA PAGINA - [DATE] - SOLICITAR RNP RENOVADO AL PRE…" at bounding box center [290, 75] width 89 height 25
click at [57, 161] on span "Guardar" at bounding box center [52, 163] width 19 height 5
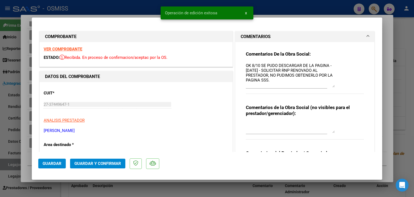
click at [29, 158] on div at bounding box center [207, 98] width 414 height 197
type input "$ 0,00"
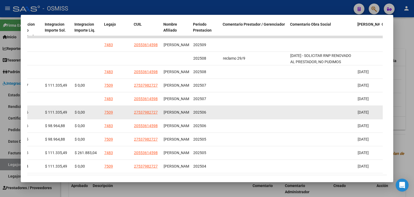
scroll to position [158, 0]
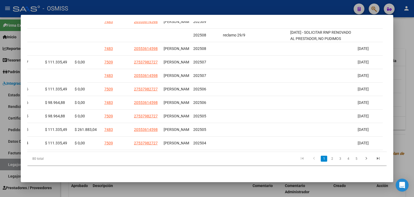
click at [329, 160] on link "2" at bounding box center [332, 159] width 6 height 6
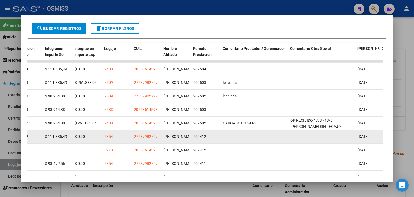
scroll to position [104, 0]
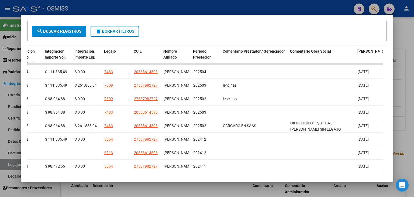
click at [211, 195] on div at bounding box center [207, 98] width 414 height 197
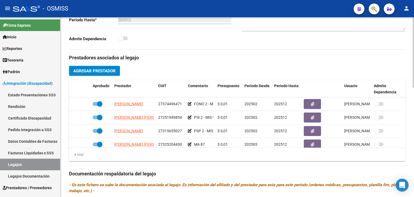
scroll to position [117, 0]
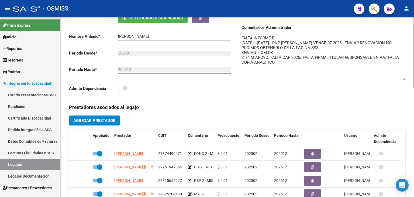
click at [242, 37] on textarea "FALTA INFORME EI [DATE] - [DATE] - RNP [PERSON_NAME] VENCE 07-2025., ENVIAR REN…" at bounding box center [324, 57] width 164 height 45
click at [242, 42] on textarea "FALTA INFORME EI [DATE] - [DATE] - RNP [PERSON_NAME] VENCE 07-2025., ENVIAR REN…" at bounding box center [324, 57] width 164 height 45
drag, startPoint x: 241, startPoint y: 42, endPoint x: 236, endPoint y: 45, distance: 5.9
click at [236, 45] on div "Aprobado CUIL * 27-53798272-7 Ingresar CUIL [PERSON_NAME] Análisis Afiliado Cer…" at bounding box center [153, 38] width 168 height 122
paste textarea "8/10 SE PUDO DESCARGAR DE LA PAGINA -"
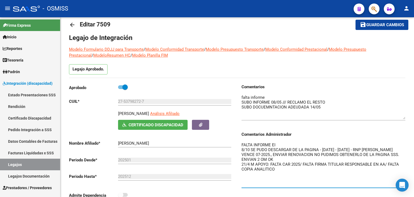
scroll to position [9, 0]
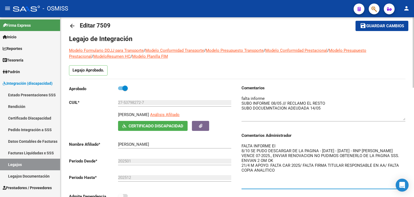
type textarea "FALTA INFORME EI 8/10 SE PUDO DESCARGAR DE LA PAGINA - [DATE] - [DATE] - RNP [P…"
click at [395, 27] on span "Guardar cambios" at bounding box center [386, 26] width 38 height 5
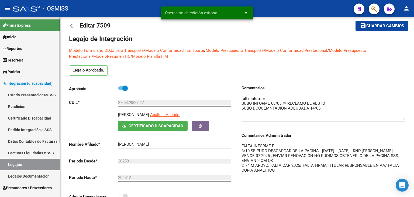
drag, startPoint x: 16, startPoint y: 164, endPoint x: 22, endPoint y: 162, distance: 5.9
click at [16, 164] on link "Legajos" at bounding box center [30, 165] width 60 height 12
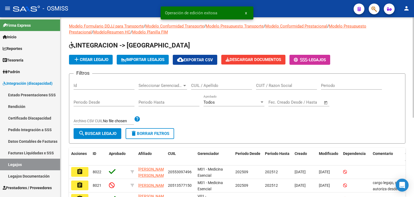
scroll to position [9, 0]
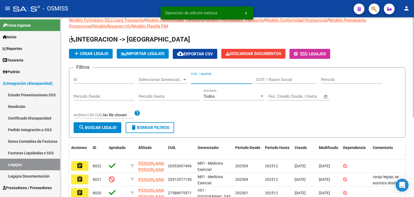
click at [207, 78] on input "CUIL / Apellido" at bounding box center [221, 79] width 61 height 5
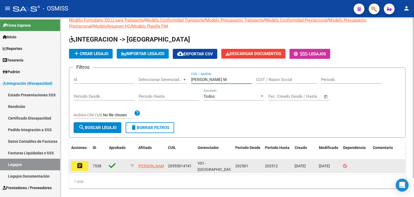
type input "[PERSON_NAME] M"
click at [80, 167] on mat-icon "assignment" at bounding box center [80, 165] width 6 height 6
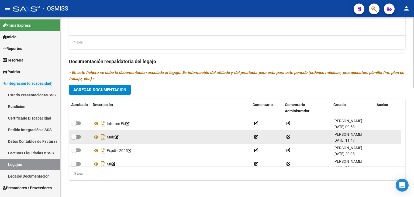
scroll to position [19, 0]
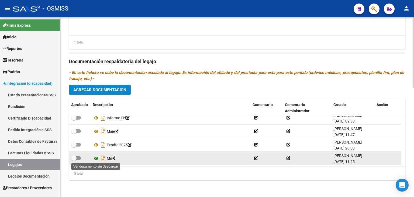
click at [95, 157] on icon at bounding box center [96, 158] width 7 height 6
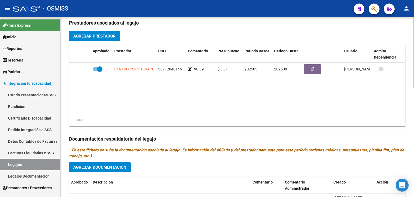
scroll to position [197, 0]
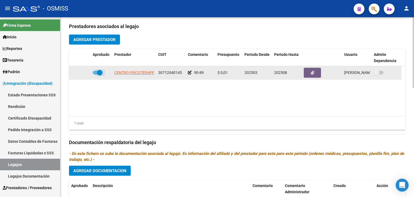
click at [97, 71] on span at bounding box center [98, 73] width 10 height 4
click at [95, 74] on input "checkbox" at bounding box center [95, 74] width 0 height 0
checkbox input "false"
click at [84, 72] on icon at bounding box center [83, 73] width 4 height 4
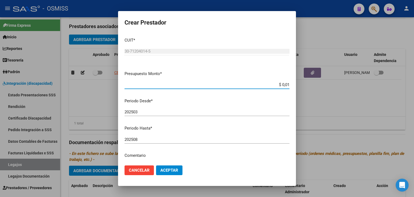
click at [169, 139] on input "202508" at bounding box center [207, 139] width 165 height 5
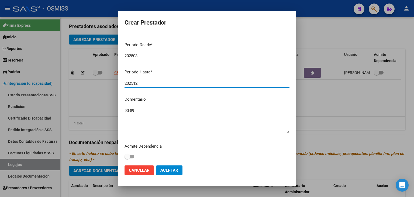
scroll to position [57, 0]
type input "202512"
click at [170, 113] on textarea "90-89" at bounding box center [207, 119] width 165 height 25
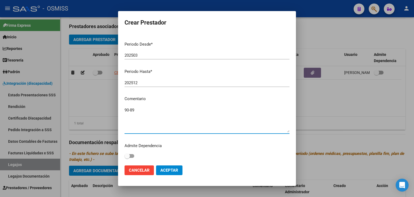
click at [129, 110] on textarea "90-89" at bounding box center [207, 119] width 165 height 25
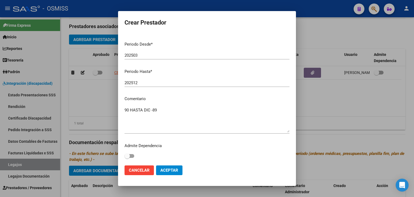
click at [188, 106] on div "90 HASTA DIC -89 Ingresar el comentario" at bounding box center [207, 120] width 165 height 28
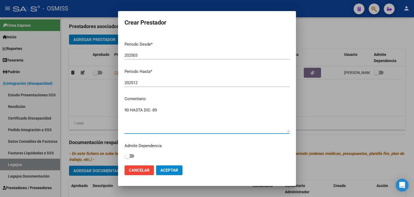
click at [163, 110] on textarea "90 HASTA DIC -89" at bounding box center [207, 119] width 165 height 25
type textarea "90 HASTA DIC -89 HASTA JULIO"
click at [169, 169] on span "Aceptar" at bounding box center [169, 170] width 18 height 5
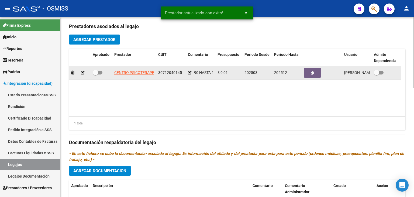
click at [100, 71] on span at bounding box center [98, 73] width 10 height 4
click at [95, 74] on input "checkbox" at bounding box center [95, 74] width 0 height 0
checkbox input "true"
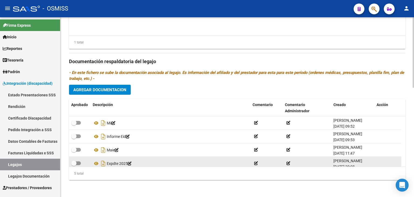
scroll to position [19, 0]
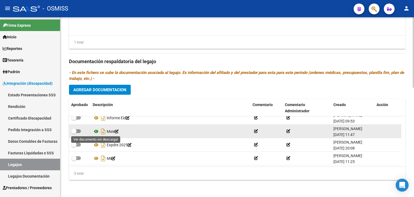
click at [97, 130] on icon at bounding box center [96, 131] width 7 height 6
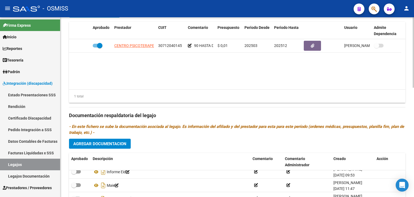
scroll to position [197, 0]
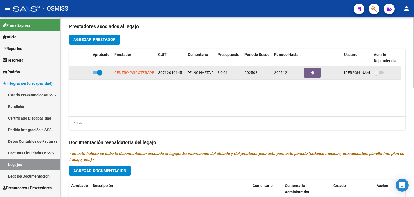
click at [190, 73] on icon at bounding box center [190, 73] width 4 height 4
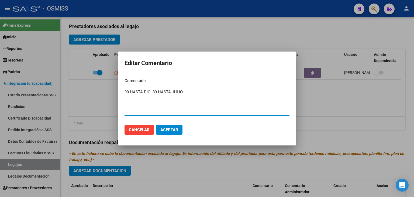
drag, startPoint x: 198, startPoint y: 92, endPoint x: 130, endPoint y: 93, distance: 67.7
click at [130, 93] on textarea "90 HASTA DIC -89 HASTA JULIO" at bounding box center [207, 101] width 165 height 25
type textarea "90 - 89"
click at [169, 129] on span "Aceptar" at bounding box center [169, 129] width 18 height 5
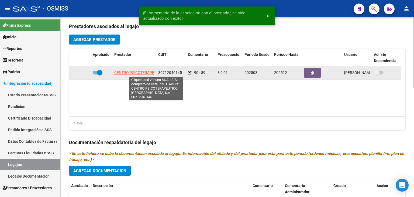
click at [124, 73] on span "CENTRO PSICOTERAPEUTICO [GEOGRAPHIC_DATA] S.A" at bounding box center [161, 72] width 94 height 4
type textarea "30712040145"
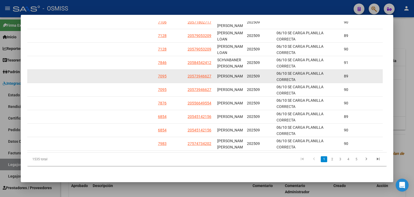
scroll to position [158, 0]
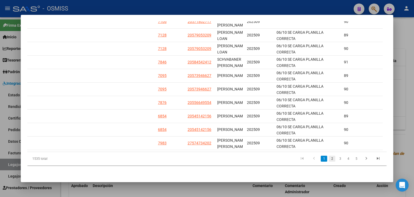
click at [329, 158] on link "2" at bounding box center [332, 159] width 6 height 6
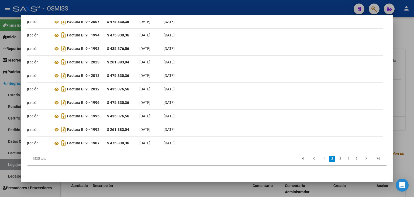
scroll to position [0, 0]
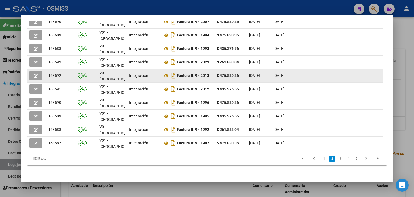
click at [37, 74] on button "button" at bounding box center [35, 76] width 13 height 10
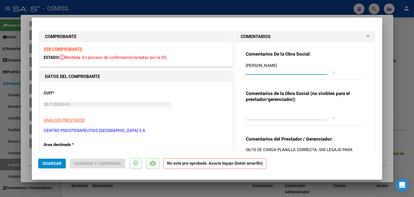
click at [246, 66] on textarea "[PERSON_NAME]" at bounding box center [290, 68] width 89 height 11
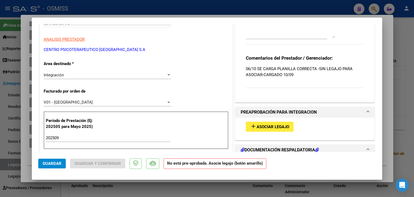
scroll to position [108, 0]
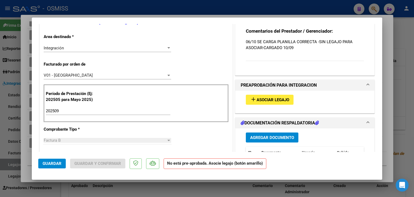
type textarea "OK [PERSON_NAME]"
click at [272, 100] on span "Asociar Legajo" at bounding box center [273, 99] width 33 height 5
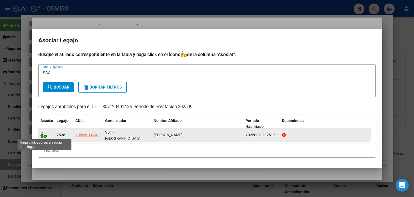
type input "SAA"
click at [45, 135] on icon at bounding box center [43, 135] width 6 height 6
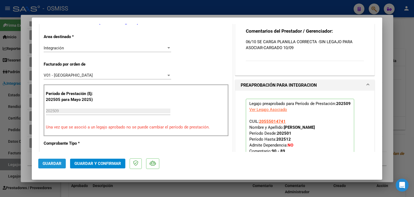
drag, startPoint x: 52, startPoint y: 162, endPoint x: 37, endPoint y: 162, distance: 14.8
click at [52, 162] on span "Guardar" at bounding box center [52, 163] width 19 height 5
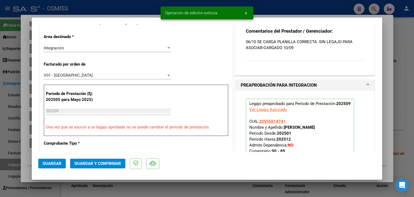
click at [29, 162] on div at bounding box center [207, 98] width 414 height 197
type input "$ 0,00"
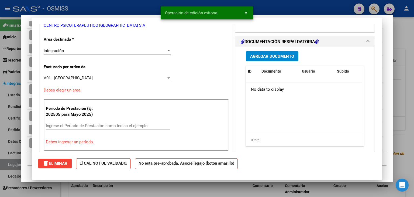
scroll to position [110, 0]
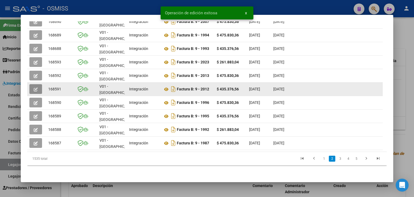
click at [39, 84] on button "button" at bounding box center [35, 89] width 13 height 10
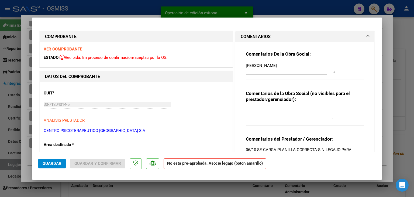
click at [246, 65] on textarea "[PERSON_NAME]" at bounding box center [290, 68] width 89 height 11
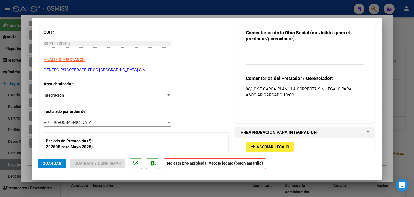
scroll to position [81, 0]
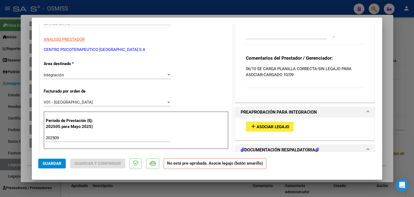
type textarea "OK [PERSON_NAME]"
click at [265, 128] on span "Asociar Legajo" at bounding box center [273, 126] width 33 height 5
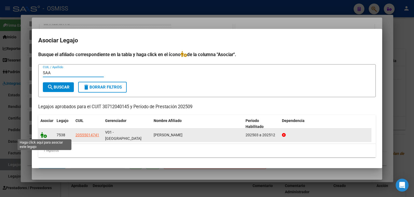
type input "SAA"
click at [45, 136] on icon at bounding box center [43, 135] width 6 height 6
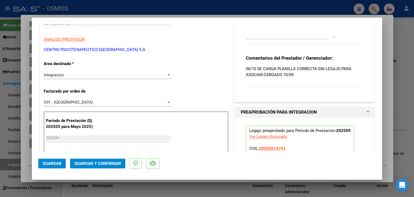
click at [52, 164] on span "Guardar" at bounding box center [52, 163] width 19 height 5
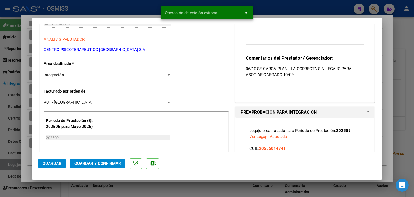
click at [28, 166] on div at bounding box center [207, 98] width 414 height 197
type input "$ 0,00"
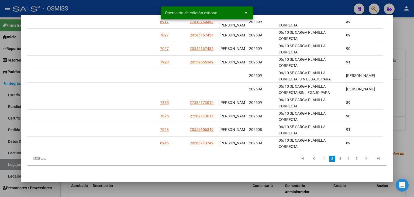
scroll to position [0, 731]
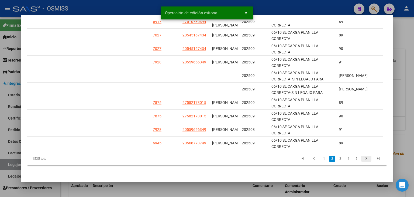
click at [364, 161] on icon "go to next page" at bounding box center [366, 159] width 7 height 6
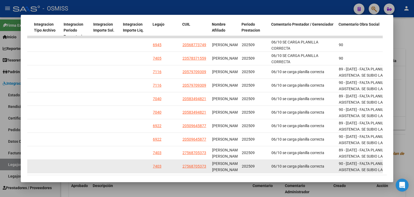
scroll to position [158, 0]
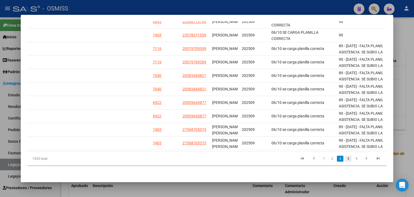
click at [346, 159] on link "4" at bounding box center [348, 159] width 6 height 6
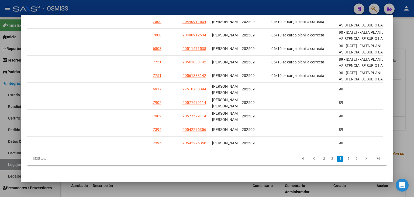
click at [216, 186] on div at bounding box center [207, 98] width 414 height 197
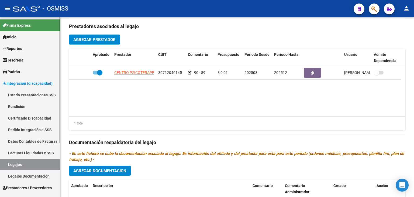
click at [20, 162] on link "Legajos" at bounding box center [30, 165] width 60 height 12
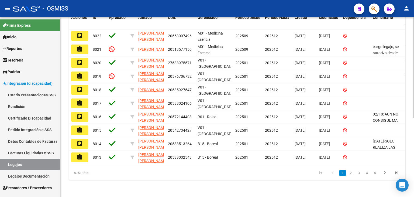
scroll to position [34, 0]
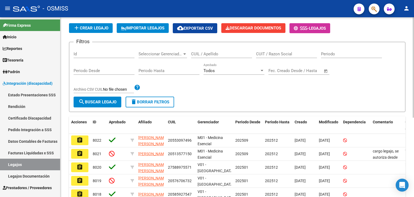
click at [216, 53] on input "CUIL / Apellido" at bounding box center [221, 54] width 61 height 5
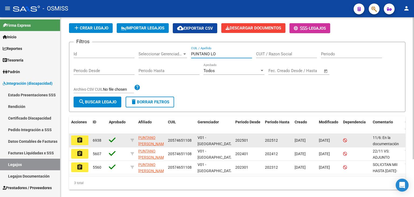
type input "PUNTANO LO"
click at [81, 138] on mat-icon "assignment" at bounding box center [80, 140] width 6 height 6
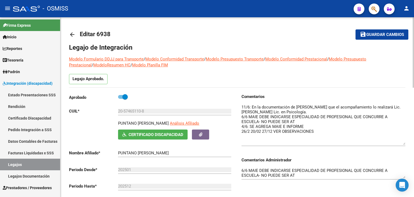
drag, startPoint x: 403, startPoint y: 114, endPoint x: 414, endPoint y: 144, distance: 31.9
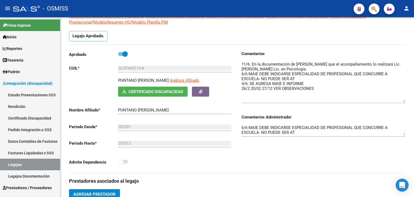
scroll to position [54, 0]
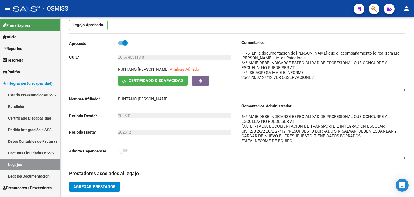
drag, startPoint x: 405, startPoint y: 123, endPoint x: 414, endPoint y: 158, distance: 35.7
click at [414, 158] on div "arrow_back Editar 6938 save Guardar cambios Legajo de Integración Modelo Formul…" at bounding box center [237, 194] width 355 height 462
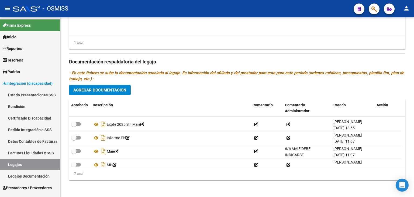
scroll to position [46, 0]
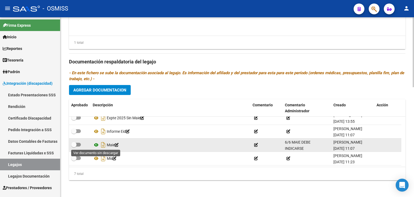
click at [98, 145] on icon at bounding box center [96, 145] width 7 height 6
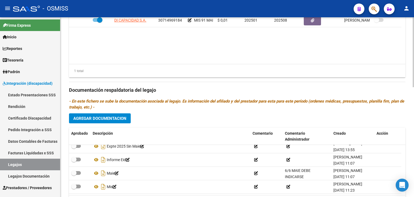
scroll to position [282, 0]
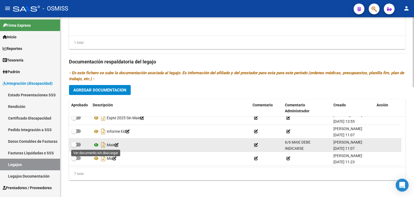
click at [96, 146] on icon at bounding box center [96, 145] width 7 height 6
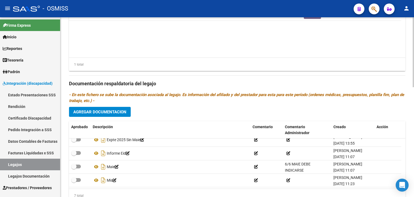
scroll to position [228, 0]
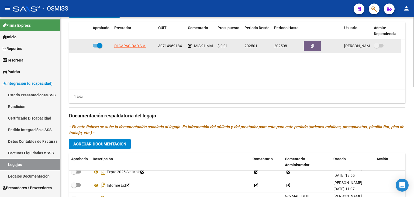
click at [96, 45] on span at bounding box center [98, 46] width 10 height 4
click at [95, 47] on input "checkbox" at bounding box center [95, 47] width 0 height 0
checkbox input "false"
click at [84, 45] on icon at bounding box center [83, 46] width 4 height 4
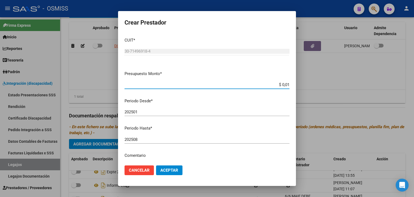
click at [162, 135] on div "202508 Ingresar el periodo" at bounding box center [207, 139] width 165 height 8
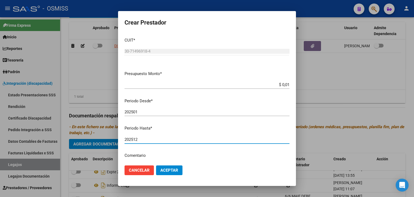
type input "202512"
click at [172, 170] on span "Aceptar" at bounding box center [169, 170] width 18 height 5
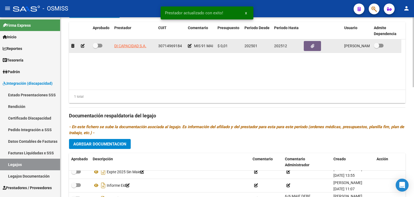
click at [95, 46] on span at bounding box center [95, 45] width 5 height 5
click at [95, 47] on input "checkbox" at bounding box center [95, 47] width 0 height 0
checkbox input "true"
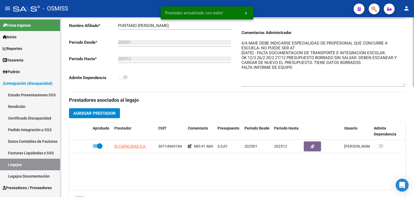
scroll to position [120, 0]
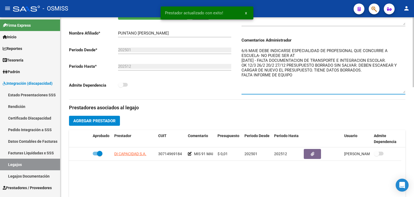
click at [242, 50] on textarea "6/6 MAIE DEBE INDICARSE ESPECIALIDAD DE PROFESIONAL QUE CONCURRE A ESCUELA- NO …" at bounding box center [324, 70] width 164 height 45
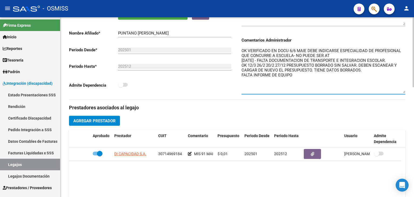
scroll to position [12, 0]
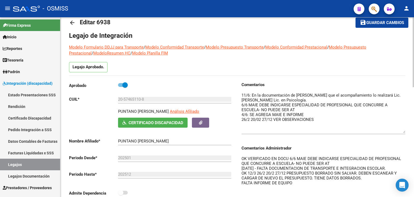
type textarea "OK VERIFICADO EN DOCU 6/6 MAIE DEBE INDICARSE ESPECIALIDAD DE PROFESIONAL QUE C…"
drag, startPoint x: 394, startPoint y: 27, endPoint x: 391, endPoint y: 22, distance: 5.8
click at [394, 27] on button "save Guardar cambios" at bounding box center [382, 23] width 53 height 10
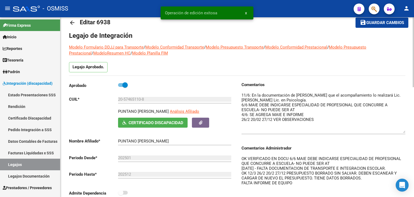
scroll to position [93, 0]
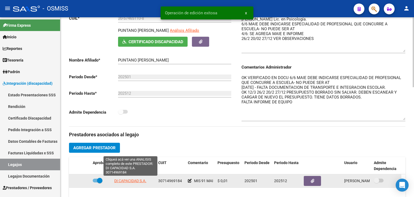
click at [138, 179] on span "DI CAPACIDAD S.A." at bounding box center [130, 181] width 32 height 4
type textarea "30714969184"
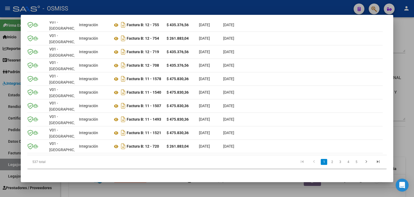
scroll to position [0, 0]
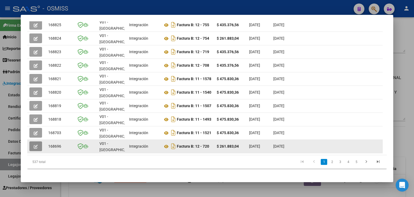
click at [38, 147] on button "button" at bounding box center [35, 146] width 13 height 10
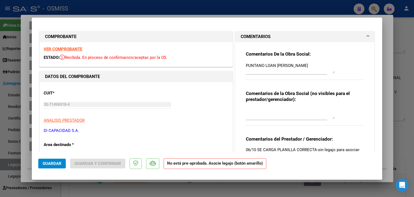
click at [246, 64] on textarea "PUNTANO LOAN [PERSON_NAME]" at bounding box center [290, 68] width 89 height 11
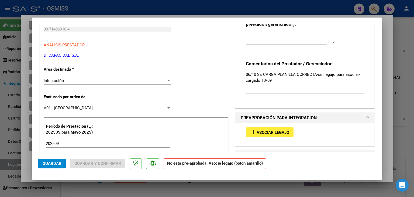
scroll to position [81, 0]
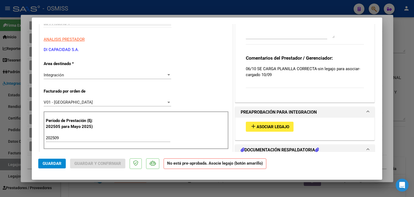
type textarea "OK PUNTANO LOAN [PERSON_NAME]"
click at [261, 127] on span "Asociar Legajo" at bounding box center [273, 126] width 33 height 5
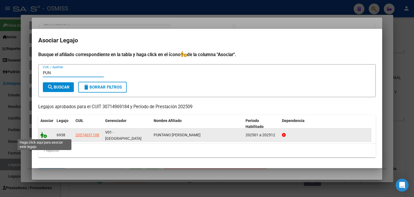
type input "PUN"
click at [42, 135] on icon at bounding box center [43, 135] width 6 height 6
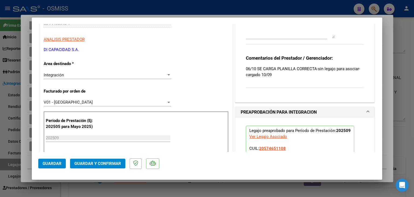
click at [52, 162] on span "Guardar" at bounding box center [52, 163] width 19 height 5
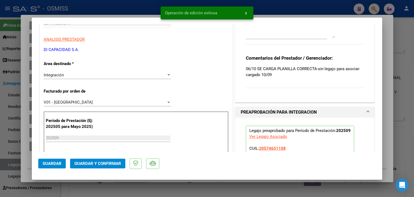
click at [25, 175] on div at bounding box center [207, 98] width 414 height 197
type input "$ 0,00"
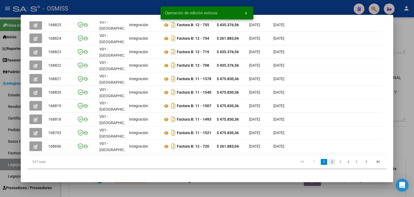
click at [329, 165] on link "2" at bounding box center [332, 162] width 6 height 6
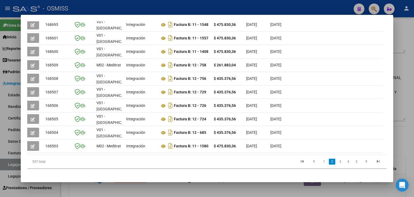
scroll to position [0, 0]
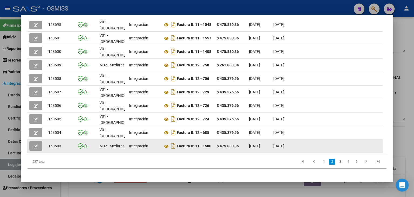
click at [35, 144] on icon "button" at bounding box center [36, 146] width 4 height 4
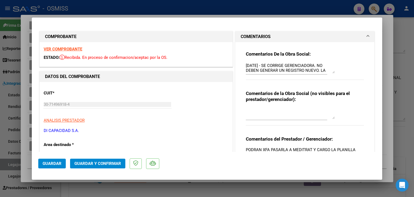
click at [64, 186] on div at bounding box center [207, 98] width 414 height 197
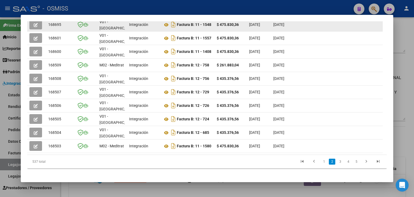
click at [35, 26] on icon "button" at bounding box center [36, 25] width 4 height 4
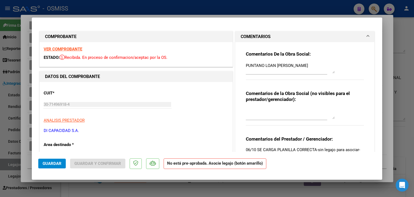
click at [246, 65] on textarea "PUNTANO LOAN [PERSON_NAME]" at bounding box center [290, 68] width 89 height 11
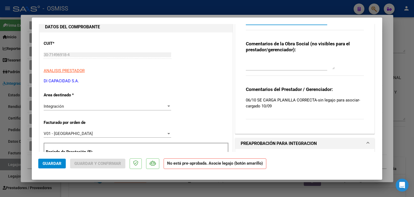
scroll to position [81, 0]
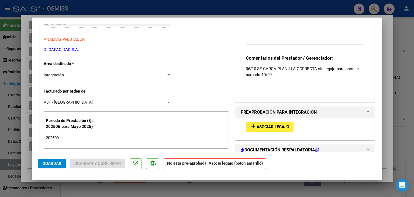
click at [261, 126] on span "Asociar Legajo" at bounding box center [273, 126] width 33 height 5
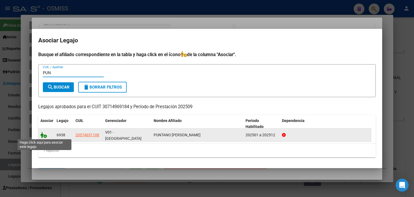
click at [42, 136] on icon at bounding box center [43, 135] width 6 height 6
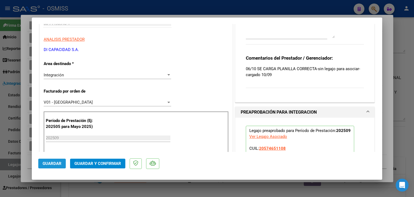
click at [51, 167] on button "Guardar" at bounding box center [52, 164] width 28 height 10
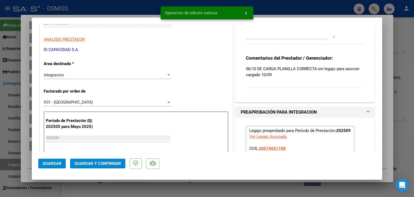
click at [70, 187] on div at bounding box center [207, 98] width 414 height 197
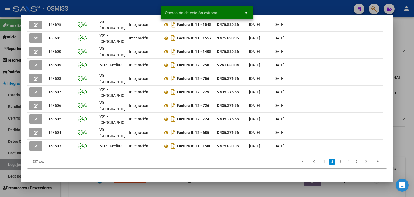
scroll to position [149, 0]
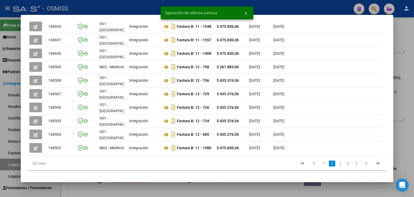
click at [70, 187] on div at bounding box center [207, 98] width 414 height 197
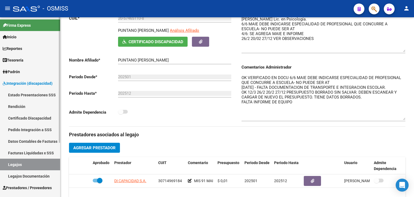
click at [42, 165] on link "Legajos" at bounding box center [30, 165] width 60 height 12
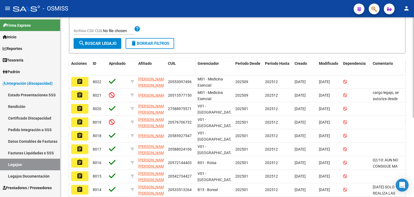
scroll to position [12, 0]
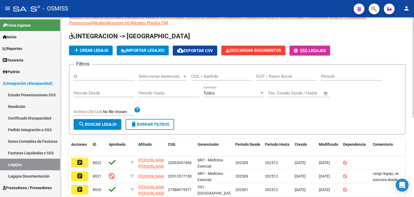
click at [203, 78] on div "CUIL / Apellido" at bounding box center [221, 75] width 61 height 12
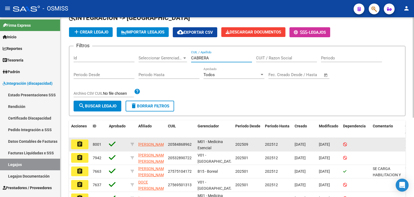
scroll to position [66, 0]
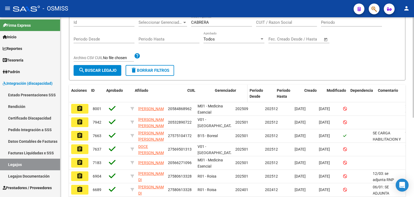
drag, startPoint x: 165, startPoint y: 90, endPoint x: 225, endPoint y: 87, distance: 60.2
click at [225, 87] on div "Acciones ID Aprobado Afiliado CUIL Gerenciador Periodo Desde Periodo Hasta Crea…" at bounding box center [252, 94] width 367 height 18
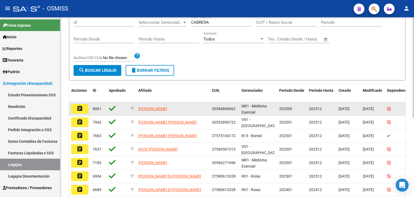
click at [77, 105] on mat-icon "assignment" at bounding box center [80, 108] width 6 height 6
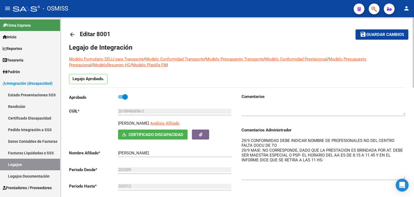
drag, startPoint x: 404, startPoint y: 147, endPoint x: 414, endPoint y: 177, distance: 32.2
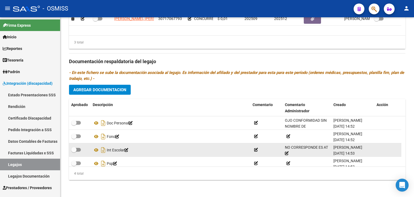
scroll to position [5, 0]
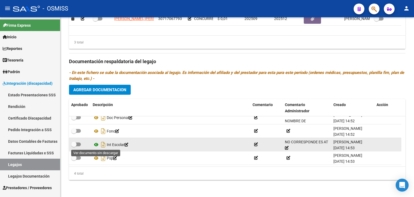
click at [97, 144] on icon at bounding box center [96, 144] width 7 height 6
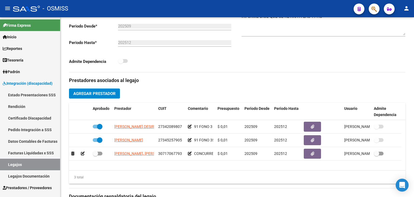
scroll to position [90, 0]
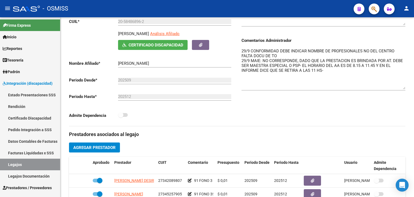
click at [274, 83] on textarea "29/9 CONFORMIDAD DEBE INDICAR NOMBRE DE PROFESIONALES NO DEL CENTRO FALTA DOCU …" at bounding box center [324, 68] width 164 height 41
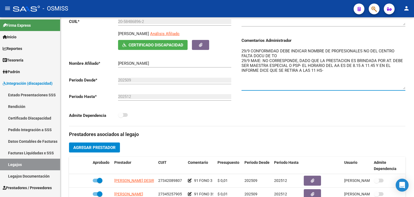
click at [242, 60] on textarea "29/9 CONFORMIDAD DEBE INDICAR NOMBRE DE PROFESIONALES NO DEL CENTRO FALTA DOCU …" at bounding box center [324, 68] width 164 height 41
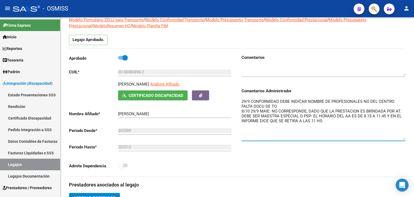
scroll to position [36, 0]
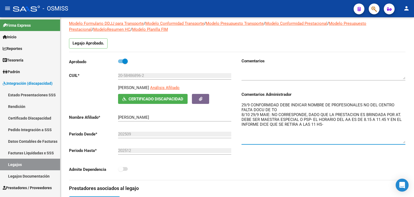
click at [260, 72] on textarea at bounding box center [324, 74] width 164 height 11
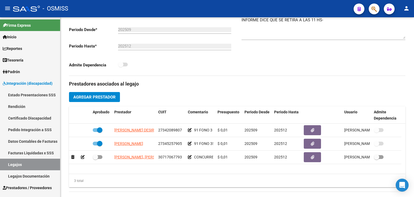
scroll to position [170, 0]
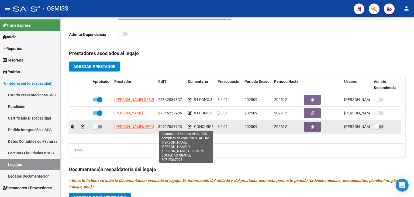
click at [129, 127] on span "[PERSON_NAME], [PERSON_NAME] Y [PERSON_NAME] DESIRE M. SOCIEDAD SIMPLE" at bounding box center [185, 126] width 143 height 4
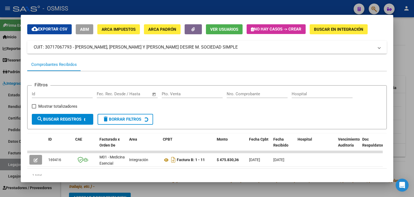
scroll to position [37, 0]
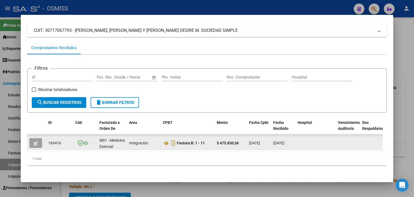
click at [36, 141] on icon "button" at bounding box center [36, 143] width 4 height 4
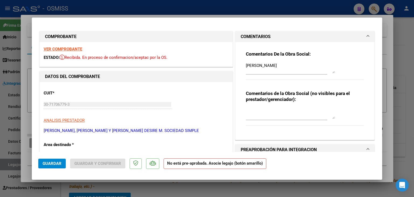
click at [246, 66] on textarea "[PERSON_NAME]" at bounding box center [290, 68] width 89 height 11
click at [53, 164] on span "Guardar" at bounding box center [52, 163] width 19 height 5
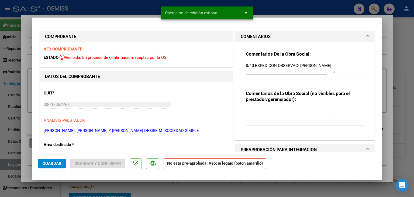
click at [115, 188] on div at bounding box center [207, 98] width 414 height 197
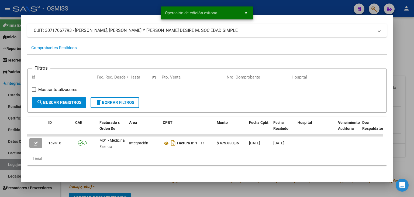
click at [117, 187] on div at bounding box center [207, 98] width 414 height 197
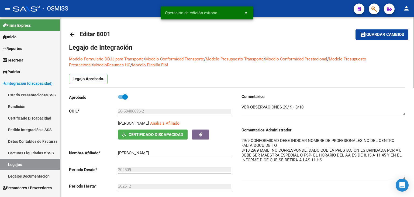
scroll to position [0, 0]
click at [380, 30] on button "save Guardar cambios" at bounding box center [382, 34] width 53 height 10
click at [25, 163] on link "Legajos" at bounding box center [30, 165] width 60 height 12
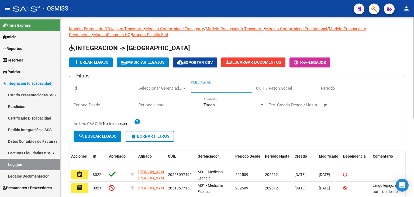
click at [233, 89] on input "CUIL / Apellido" at bounding box center [221, 88] width 61 height 5
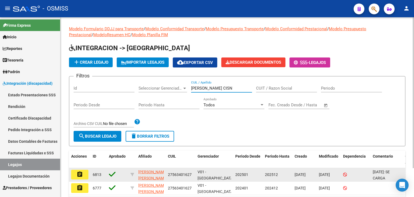
click at [85, 174] on button "assignment" at bounding box center [79, 175] width 17 height 10
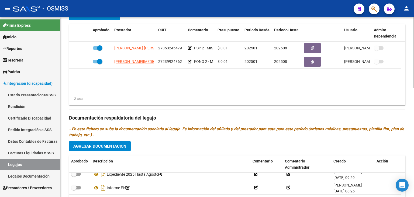
scroll to position [216, 0]
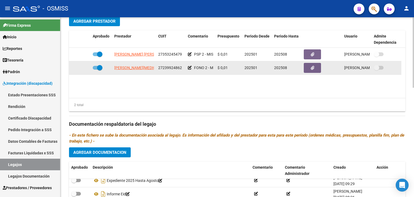
click at [91, 67] on datatable-body-cell at bounding box center [102, 67] width 22 height 13
drag, startPoint x: 96, startPoint y: 67, endPoint x: 88, endPoint y: 71, distance: 9.0
click at [96, 67] on span at bounding box center [98, 68] width 10 height 4
click at [95, 70] on input "checkbox" at bounding box center [95, 70] width 0 height 0
click at [82, 68] on icon at bounding box center [83, 68] width 4 height 4
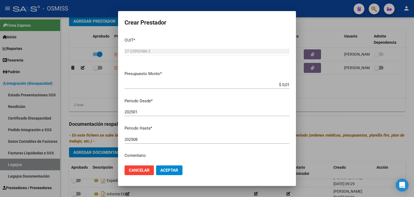
click at [156, 142] on div "202508 Ingresar el periodo" at bounding box center [207, 139] width 165 height 8
click at [166, 173] on button "Aceptar" at bounding box center [169, 170] width 26 height 10
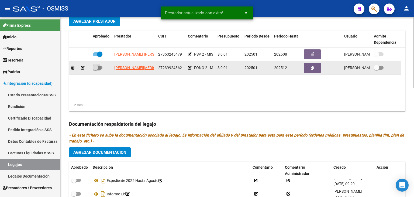
click at [100, 66] on span at bounding box center [98, 68] width 10 height 4
click at [95, 70] on input "checkbox" at bounding box center [95, 70] width 0 height 0
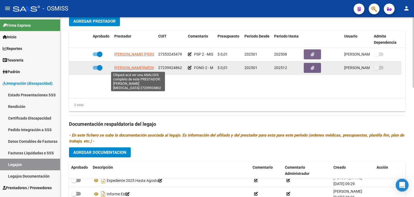
click at [130, 66] on span "[PERSON_NAME][MEDICAL_DATA]" at bounding box center [142, 68] width 57 height 4
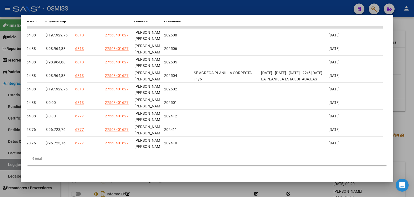
scroll to position [145, 0]
click at [256, 188] on div at bounding box center [207, 98] width 414 height 197
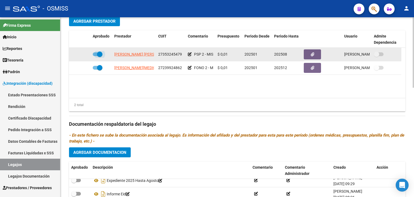
click at [96, 53] on span at bounding box center [98, 54] width 10 height 4
click at [95, 56] on input "checkbox" at bounding box center [95, 56] width 0 height 0
click at [80, 56] on div at bounding box center [79, 54] width 17 height 6
click at [83, 54] on icon at bounding box center [83, 54] width 4 height 4
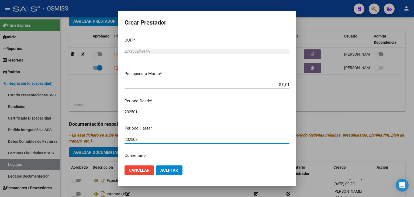
drag, startPoint x: 154, startPoint y: 141, endPoint x: 151, endPoint y: 141, distance: 3.2
click at [153, 141] on input "202508" at bounding box center [207, 139] width 165 height 5
click at [175, 172] on span "Aceptar" at bounding box center [169, 170] width 18 height 5
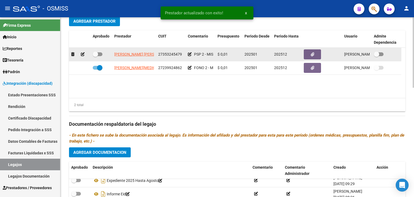
click at [100, 53] on span at bounding box center [98, 54] width 10 height 4
click at [95, 56] on input "checkbox" at bounding box center [95, 56] width 0 height 0
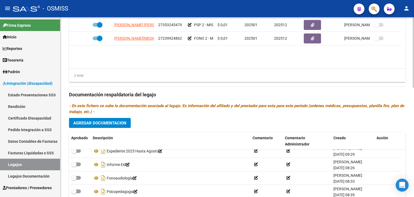
scroll to position [278, 0]
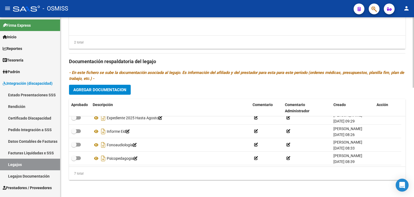
click at [121, 89] on span "Agregar Documentacion" at bounding box center [99, 89] width 53 height 5
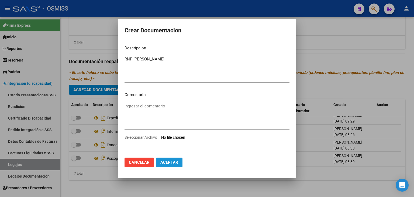
click at [176, 164] on span "Aceptar" at bounding box center [169, 162] width 18 height 5
click at [175, 139] on input "Seleccionar Archivo" at bounding box center [196, 137] width 71 height 5
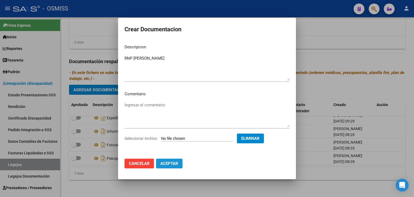
click at [171, 163] on span "Aceptar" at bounding box center [169, 163] width 18 height 5
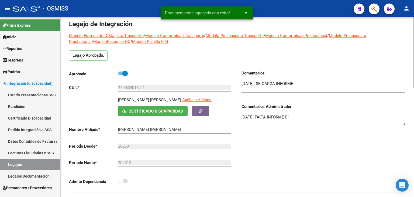
scroll to position [9, 0]
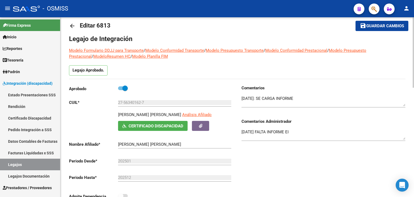
click at [388, 28] on span "Guardar cambios" at bounding box center [386, 26] width 38 height 5
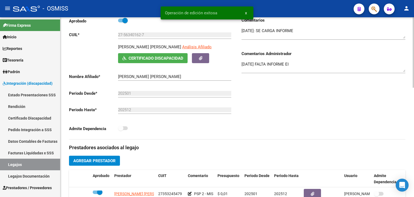
scroll to position [117, 0]
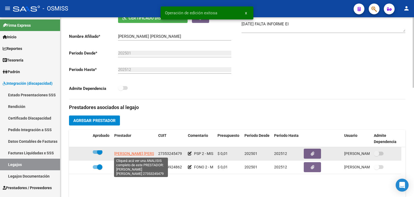
click at [132, 152] on span "[PERSON_NAME] [PERSON_NAME]" at bounding box center [143, 153] width 59 height 4
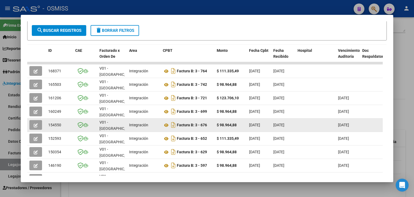
scroll to position [104, 0]
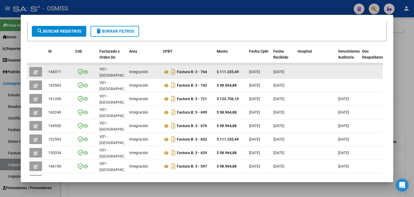
click at [40, 67] on button "button" at bounding box center [35, 72] width 13 height 10
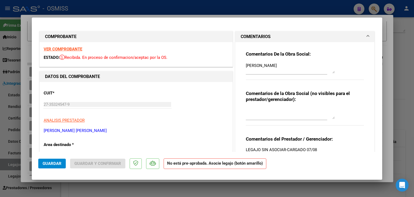
click at [246, 65] on textarea "[PERSON_NAME]" at bounding box center [290, 68] width 89 height 11
click at [52, 164] on span "Guardar" at bounding box center [52, 163] width 19 height 5
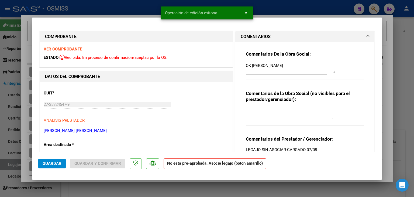
click at [67, 183] on div at bounding box center [207, 98] width 414 height 197
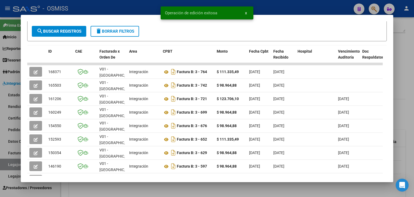
click at [67, 183] on div at bounding box center [207, 98] width 414 height 197
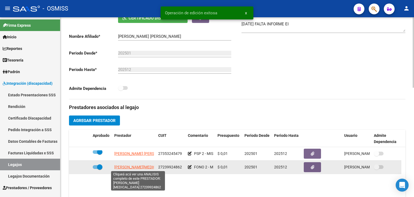
click at [128, 166] on span "[PERSON_NAME][MEDICAL_DATA]" at bounding box center [142, 167] width 57 height 4
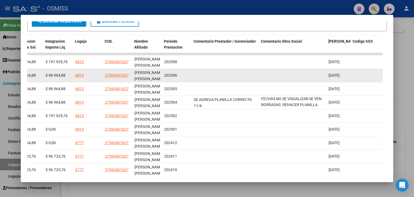
scroll to position [145, 0]
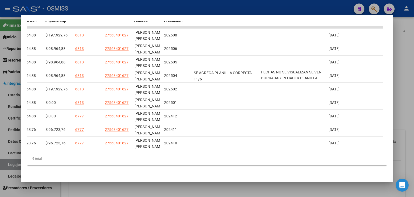
click at [289, 170] on div "Análisis Prestador - CUIT: 27239924862 cloud_download Exportar CSV ABM ARCA Imp…" at bounding box center [207, 30] width 360 height 290
click at [249, 177] on mat-dialog-container "Análisis Prestador - CUIT: 27239924862 cloud_download Exportar CSV ABM ARCA Imp…" at bounding box center [207, 98] width 373 height 167
click at [228, 192] on div at bounding box center [207, 98] width 414 height 197
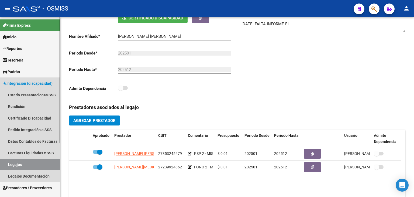
click at [9, 165] on link "Legajos" at bounding box center [30, 165] width 60 height 12
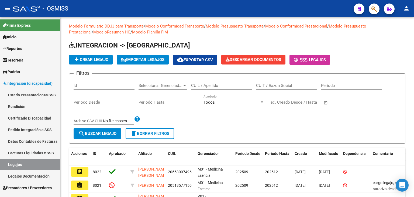
scroll to position [117, 0]
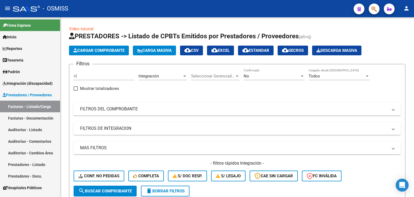
scroll to position [7, 0]
